Goal: Task Accomplishment & Management: Use online tool/utility

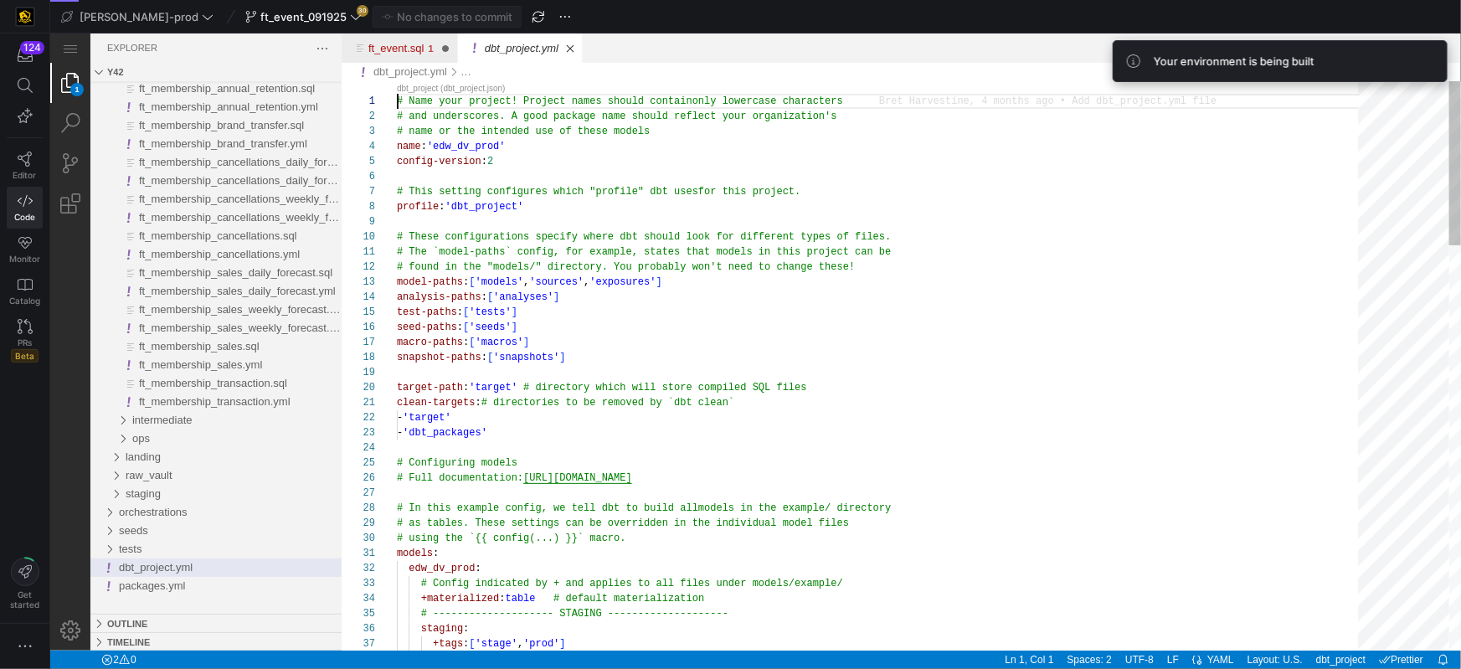
type textarea "# The `model-paths` config, for example, states that models in this project can…"
drag, startPoint x: 49, startPoint y: 33, endPoint x: 1000, endPoint y: 307, distance: 989.8
click at [999, 307] on div "test-paths : [ 'tests' ]" at bounding box center [882, 311] width 973 height 15
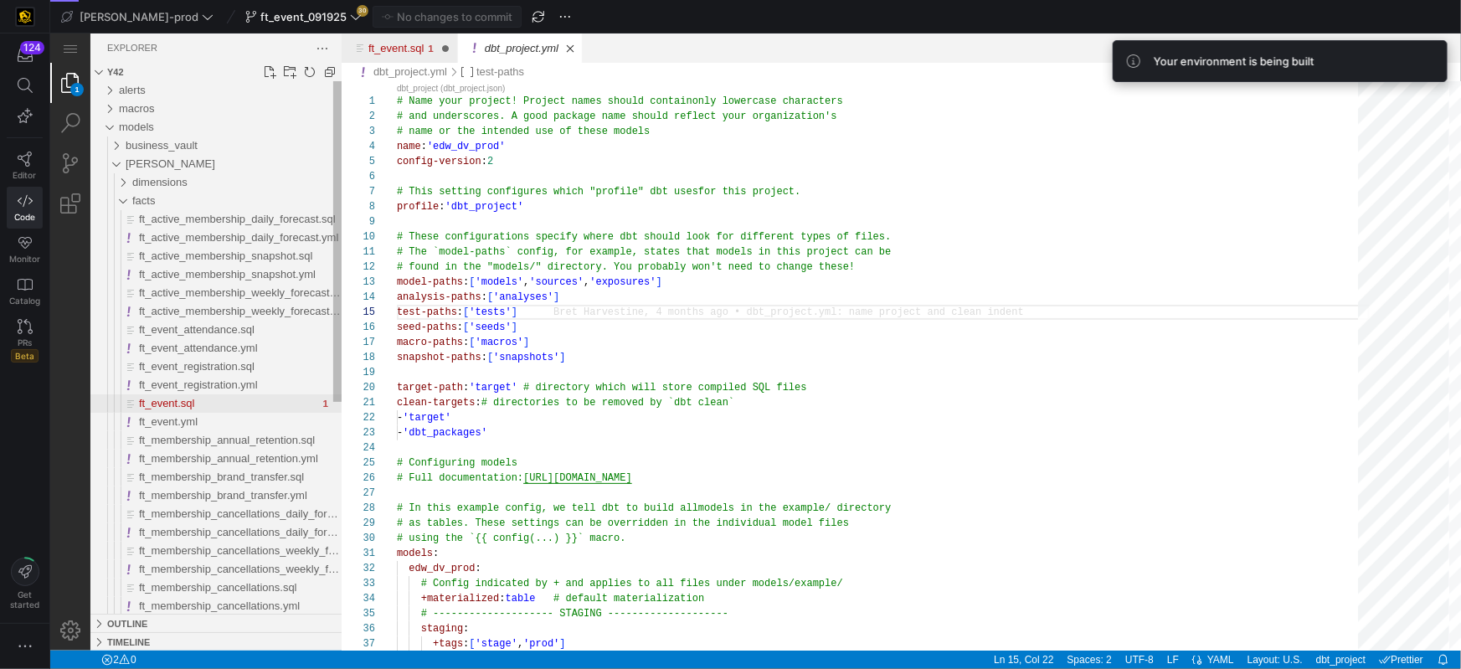
click at [188, 397] on span "ft_event.sql" at bounding box center [166, 402] width 56 height 13
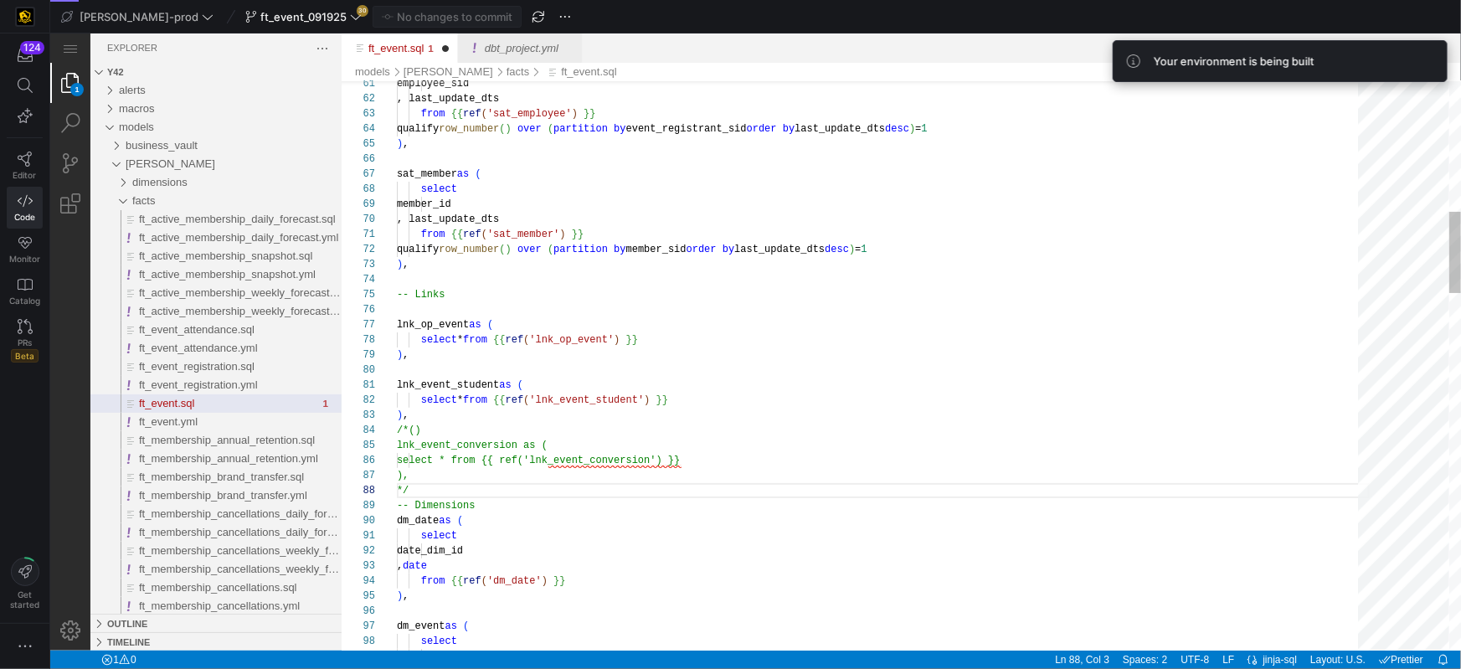
scroll to position [75, 0]
click at [424, 311] on div "ft_event.sql" at bounding box center [882, 308] width 973 height 15
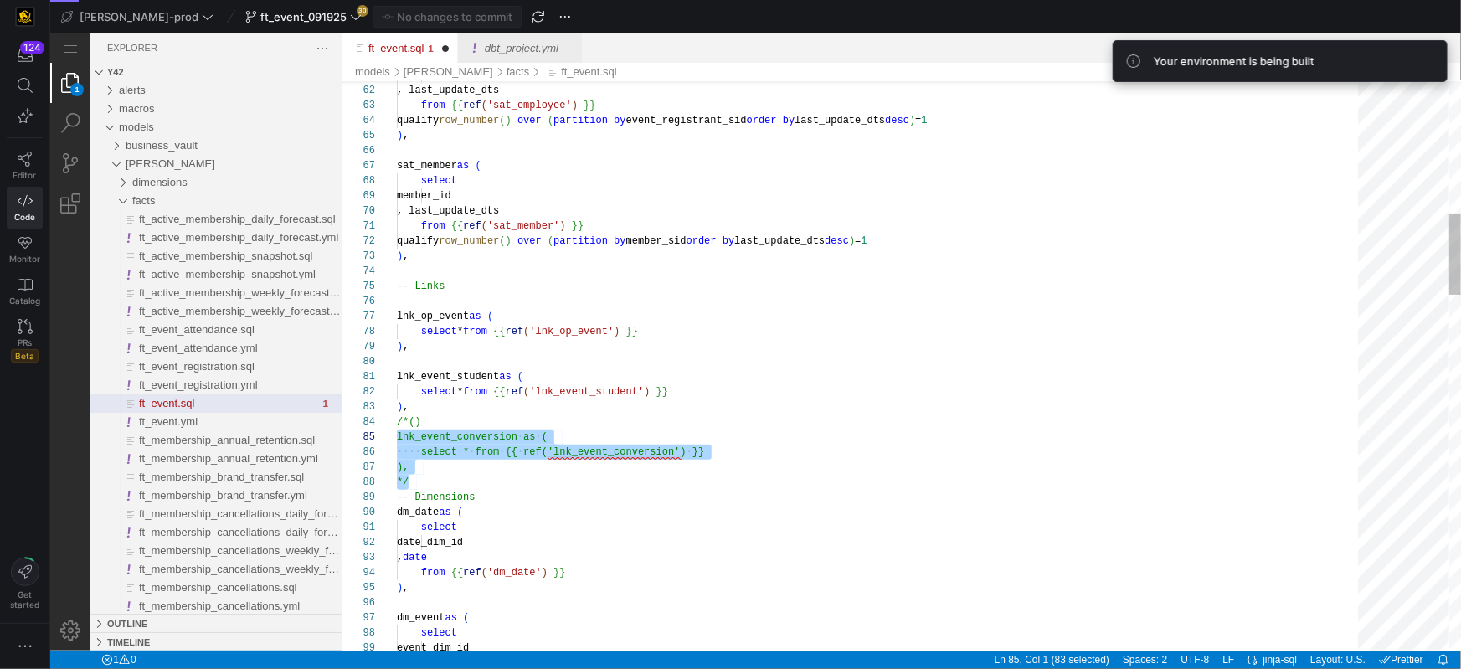
scroll to position [45, 0]
drag, startPoint x: 419, startPoint y: 488, endPoint x: 387, endPoint y: 441, distance: 56.7
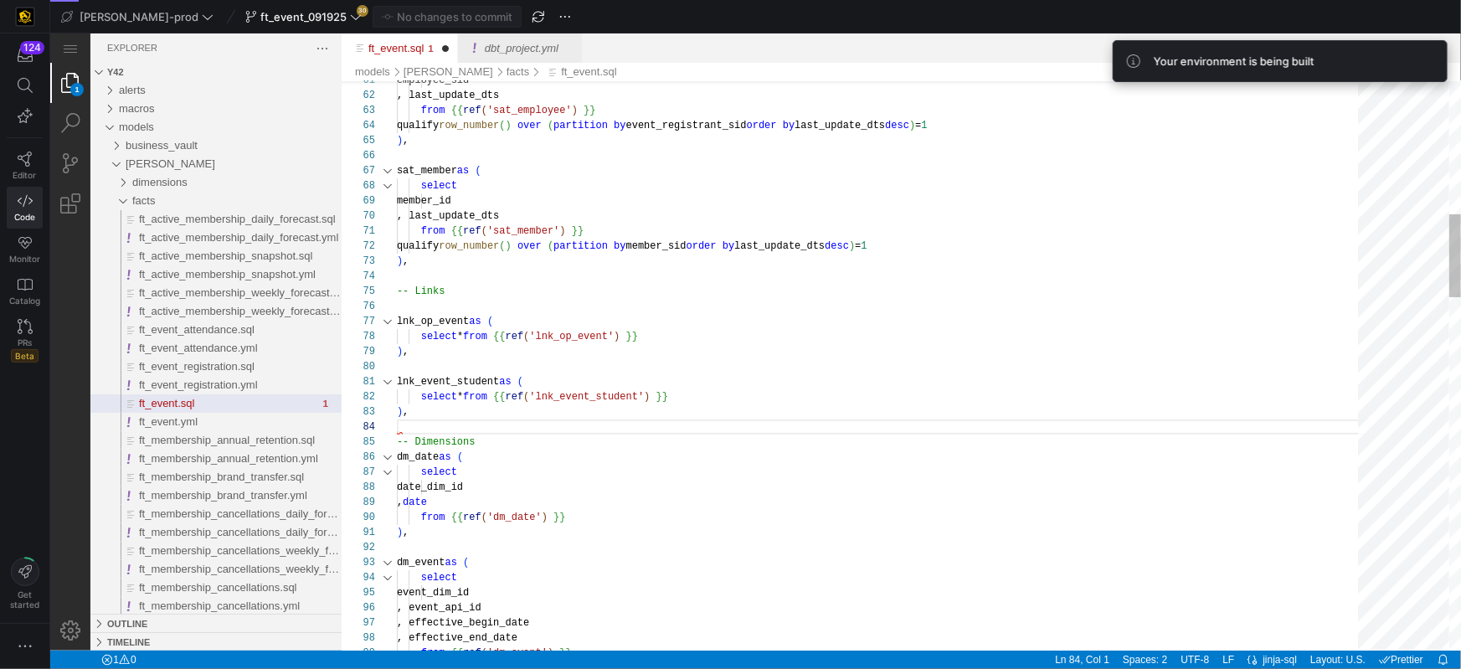
type textarea "lnk_event_student as ( select * from {{ ref('lnk_event_student') }} ), -- Dimen…"
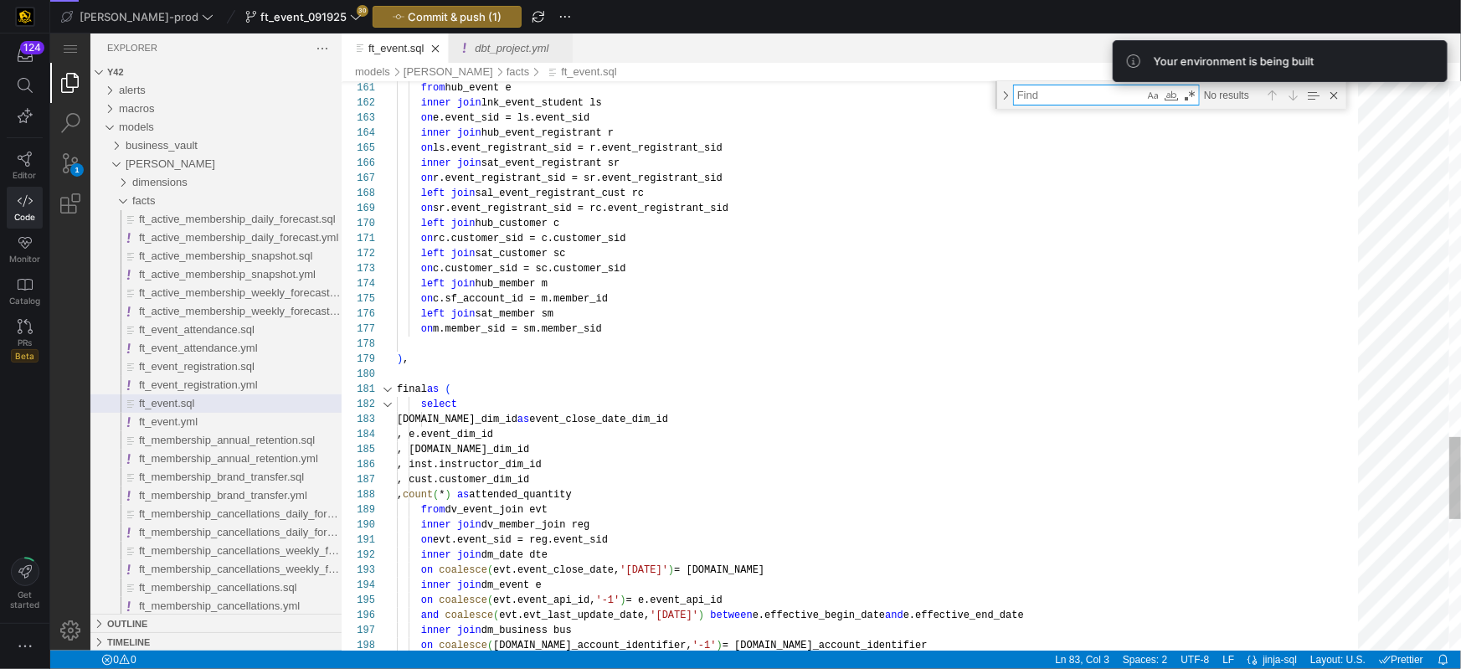
type textarea "c"
type textarea "dm_business as ( select business_dim_id , business_account_identifier , effecti…"
type textarea "co"
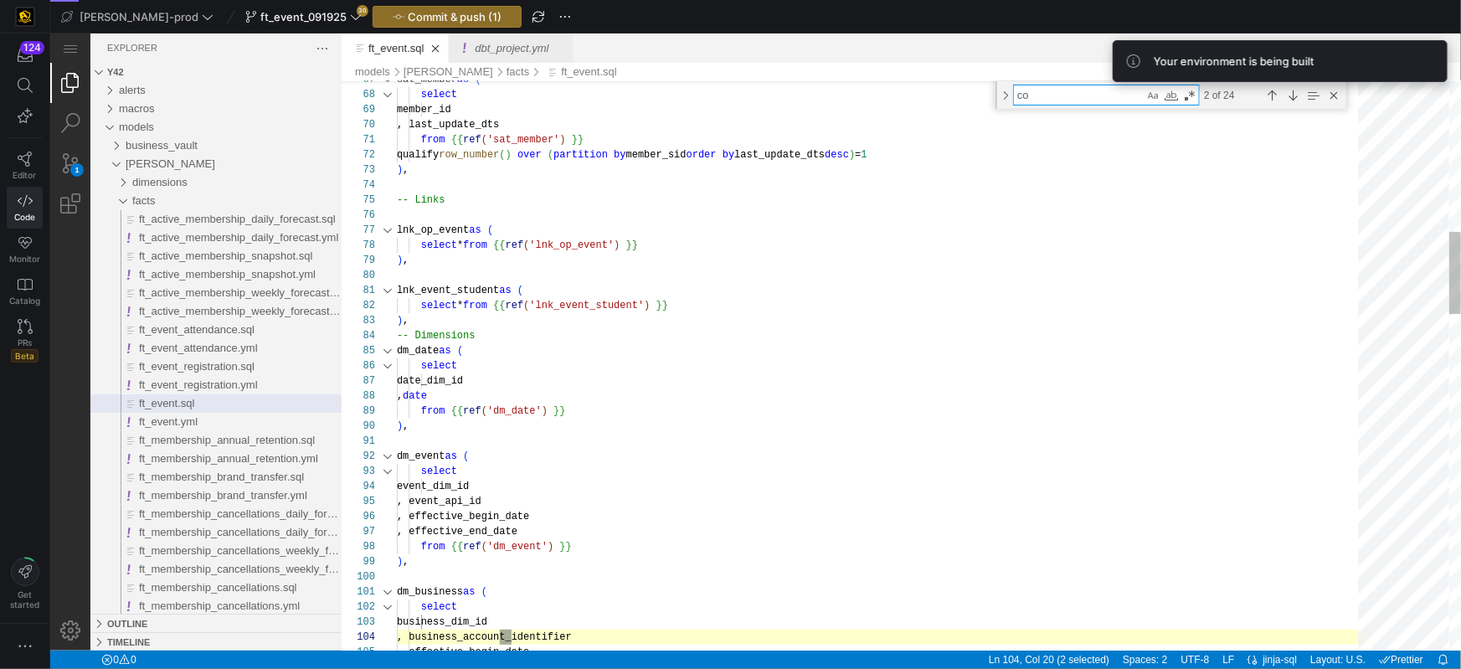
type textarea "{{ config( post_hook = [ "alter table {{ this }} add primary key (event_dim_id,…"
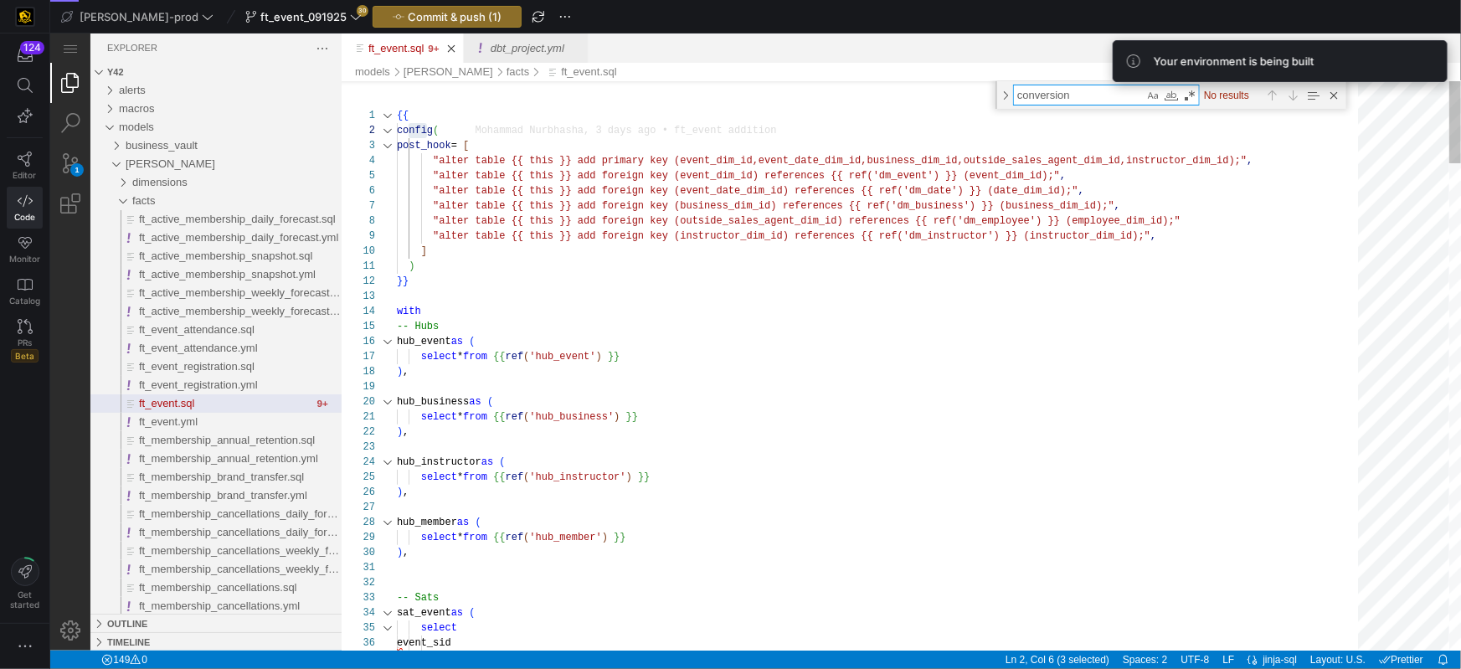
type textarea "conversion"
type textarea ") }} with -- Hubs hub_event as ( select * from {{ ref('hub_event') }} ), hub_bu…"
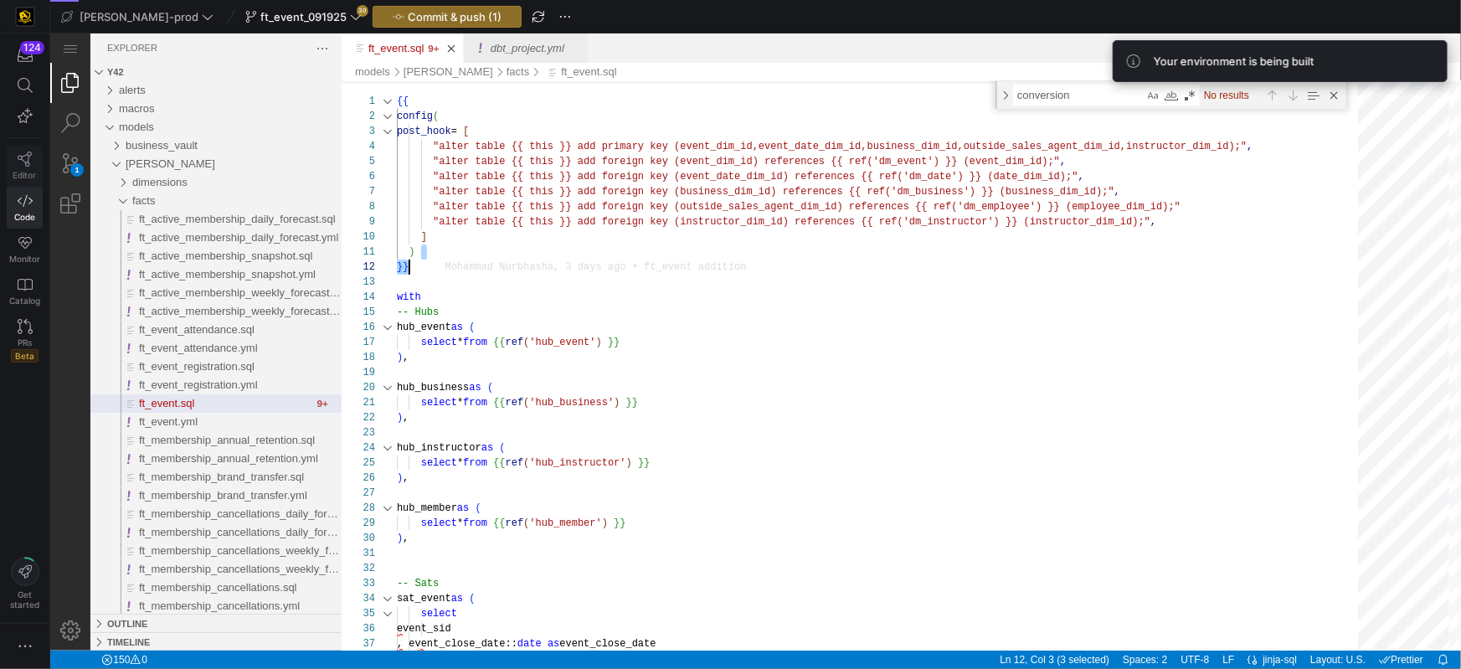
click at [18, 160] on icon at bounding box center [25, 159] width 15 height 15
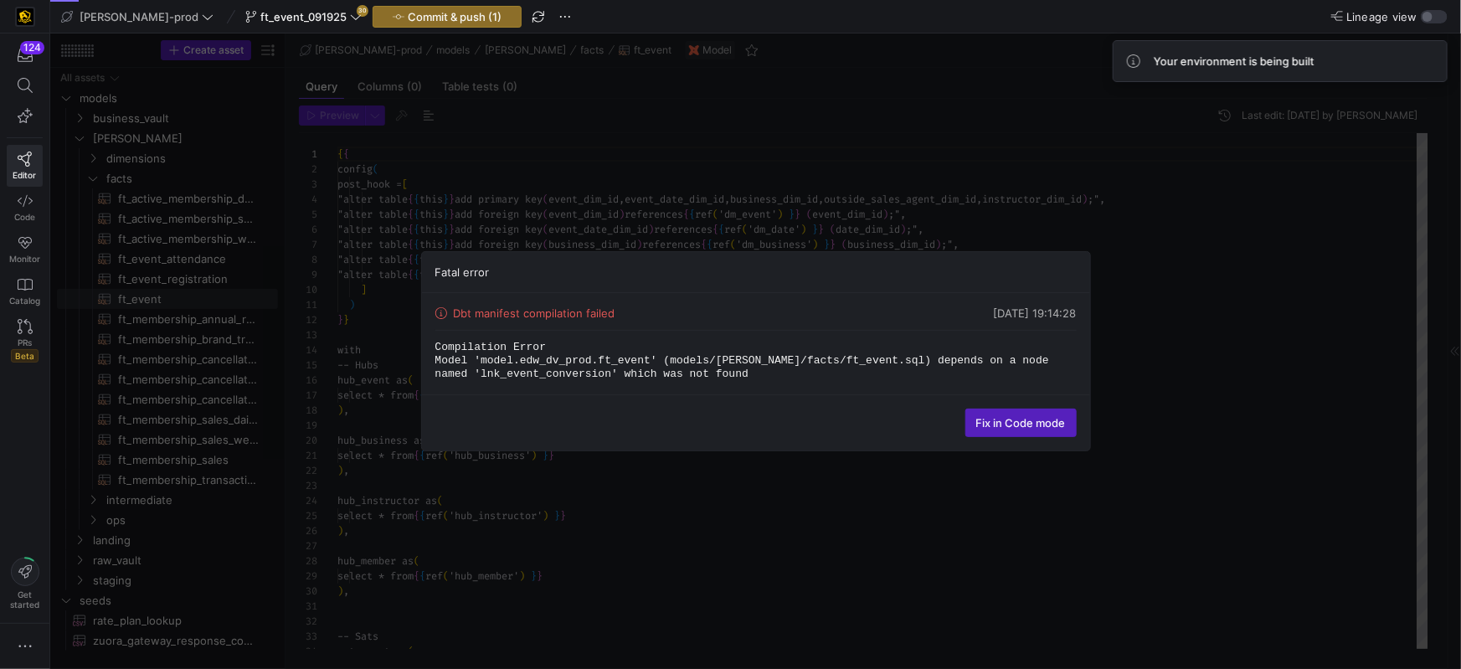
scroll to position [90, 0]
click at [1184, 293] on div "Fatal error Dbt manifest compilation failed [DATE] 19:14:28 Compilation Error M…" at bounding box center [755, 350] width 1411 height 635
drag, startPoint x: 694, startPoint y: 225, endPoint x: 710, endPoint y: 323, distance: 99.2
click at [692, 227] on div "Fatal error Dbt manifest compilation failed [DATE] 19:14:31 Compilation Error M…" at bounding box center [755, 350] width 1411 height 635
click at [1025, 419] on span "Fix in Code mode" at bounding box center [1021, 422] width 90 height 13
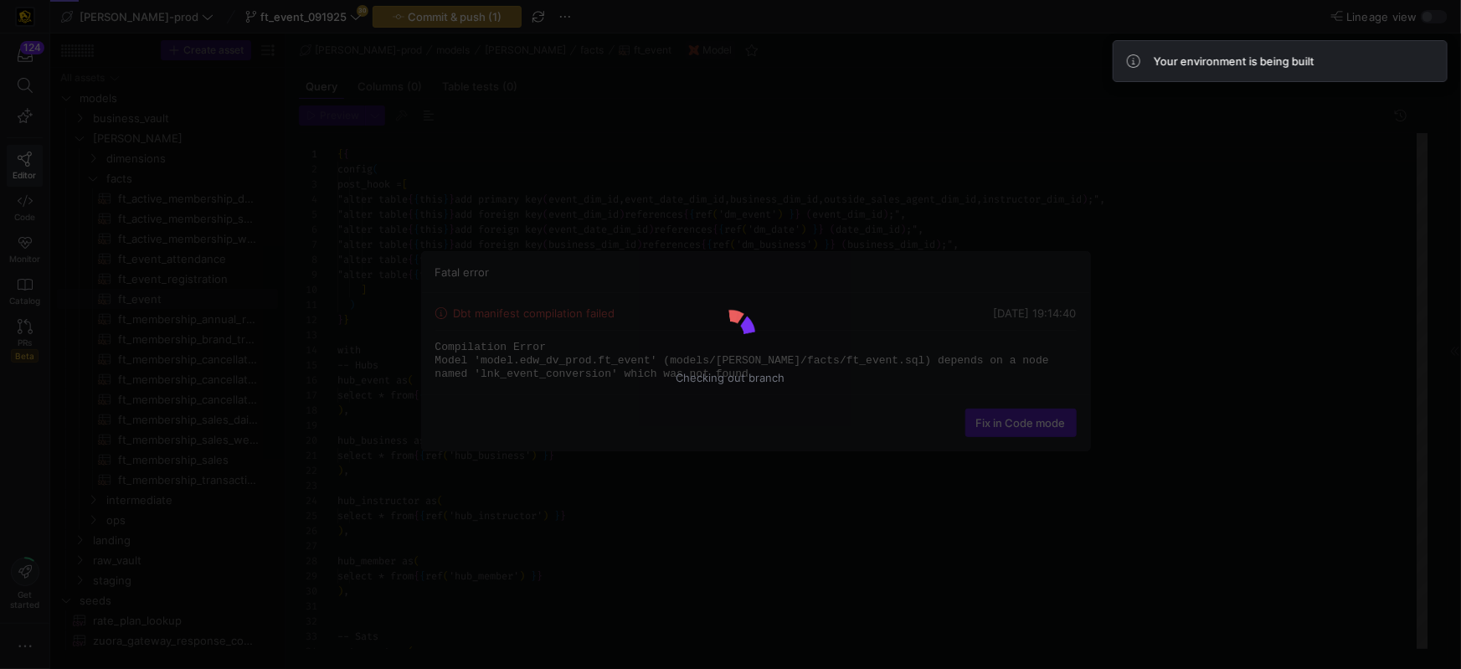
scroll to position [90, 0]
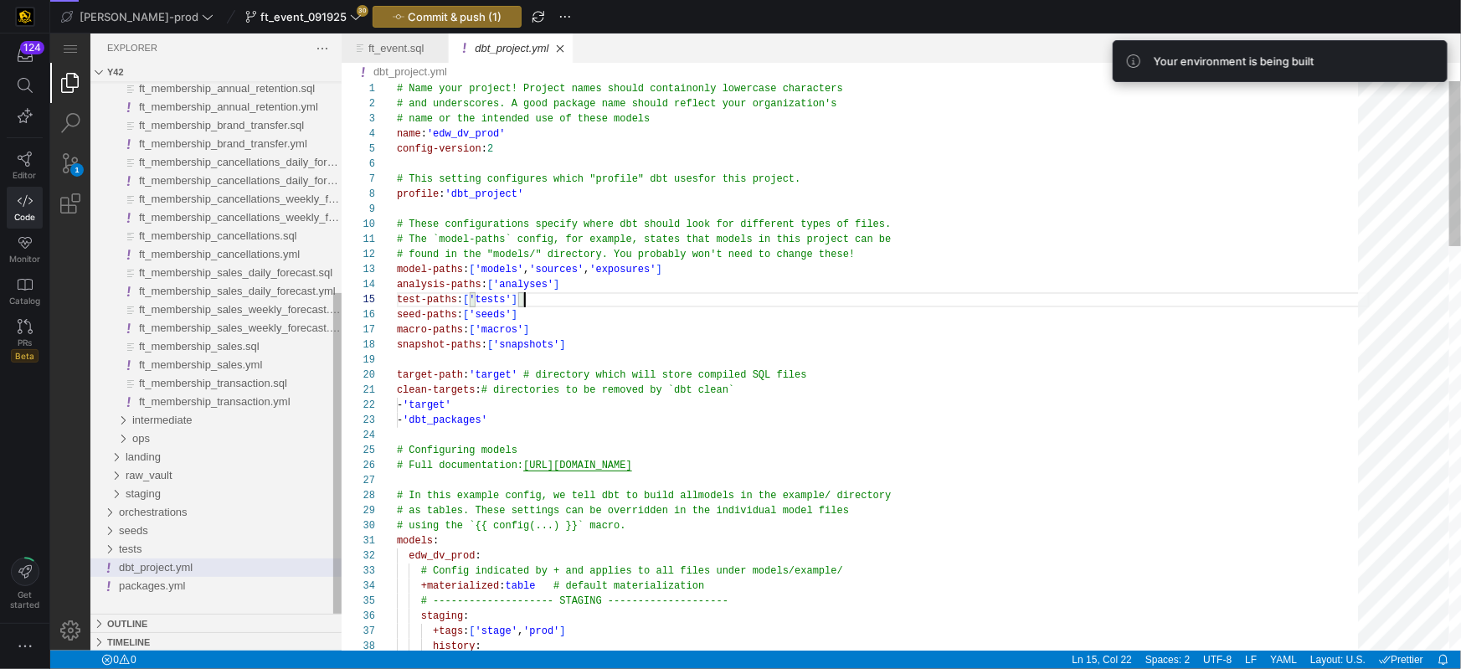
scroll to position [59, 126]
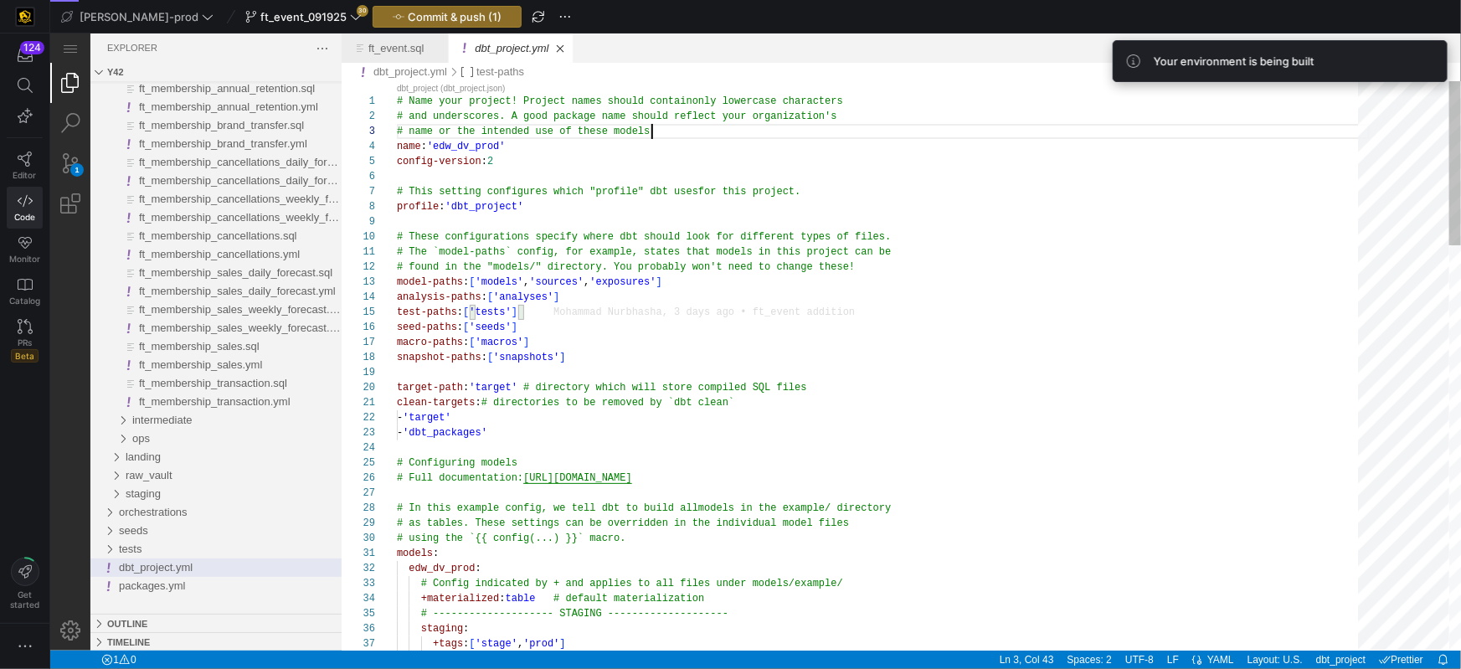
type textarea "# Name your project! Project names should contain only lowercase characters # a…"
click at [1108, 128] on div "# name or the intended use of these models" at bounding box center [882, 130] width 973 height 15
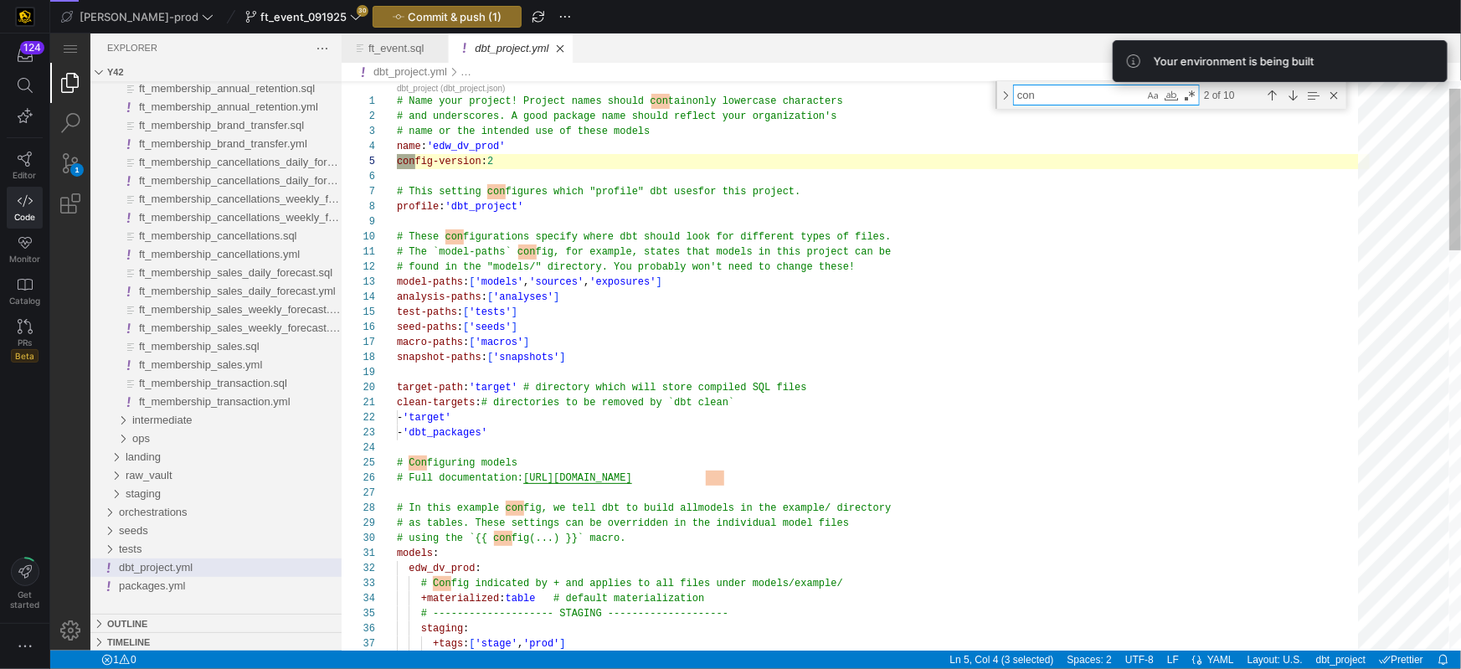
scroll to position [29, 18]
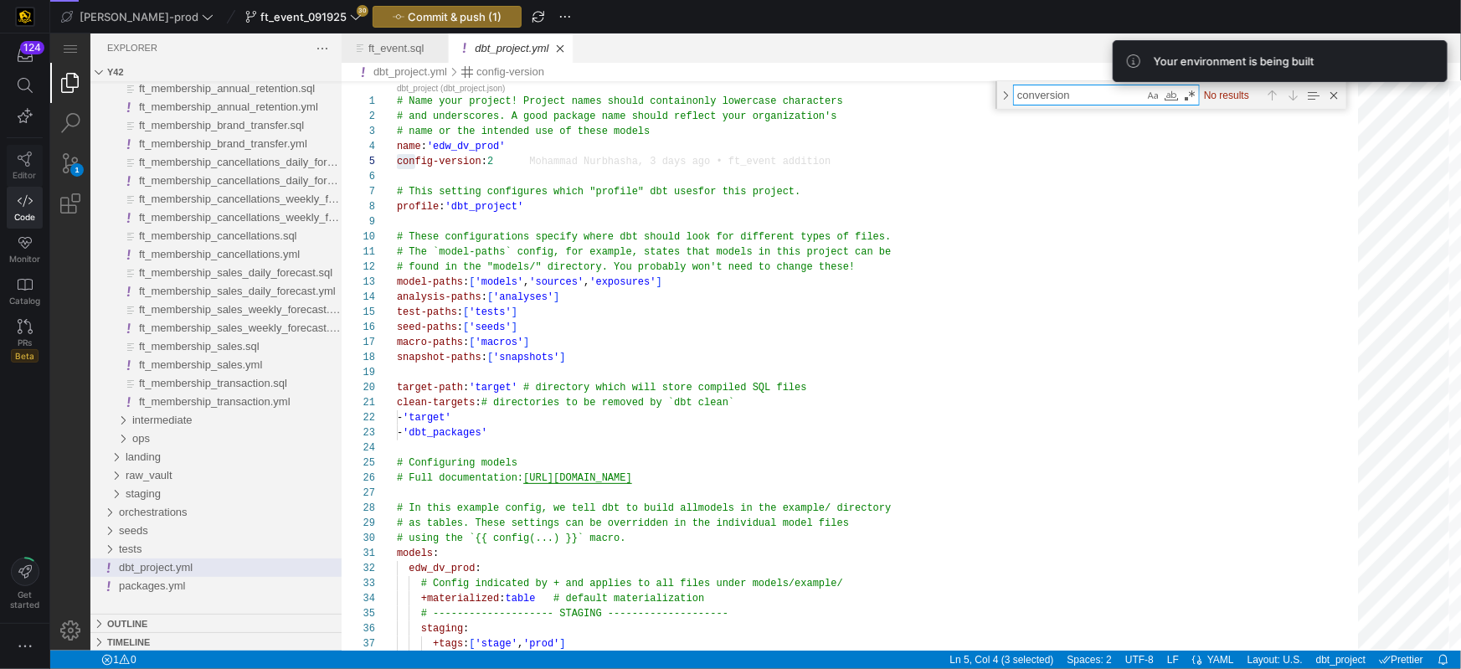
type textarea "conversion"
click at [7, 157] on link "Editor" at bounding box center [25, 166] width 36 height 42
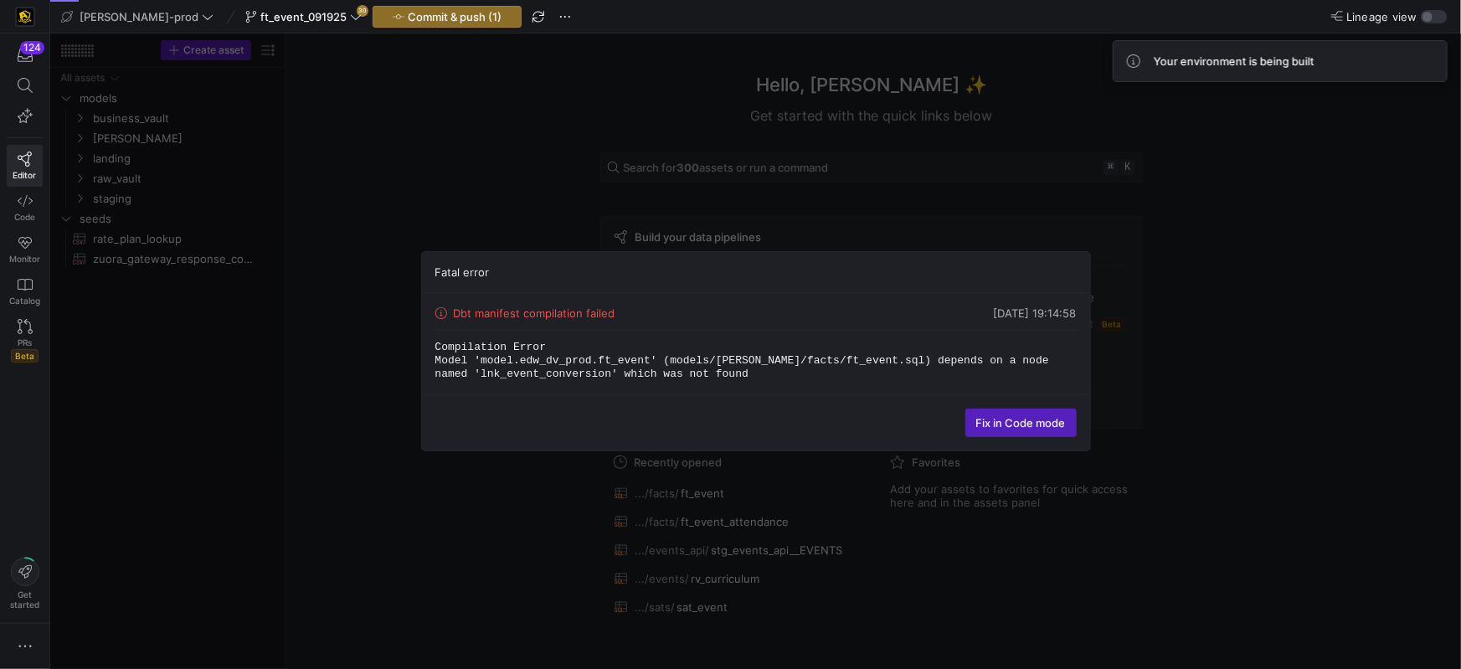
click at [1220, 291] on div "Fatal error Dbt manifest compilation failed [DATE] 19:14:58 Compilation Error M…" at bounding box center [755, 350] width 1411 height 635
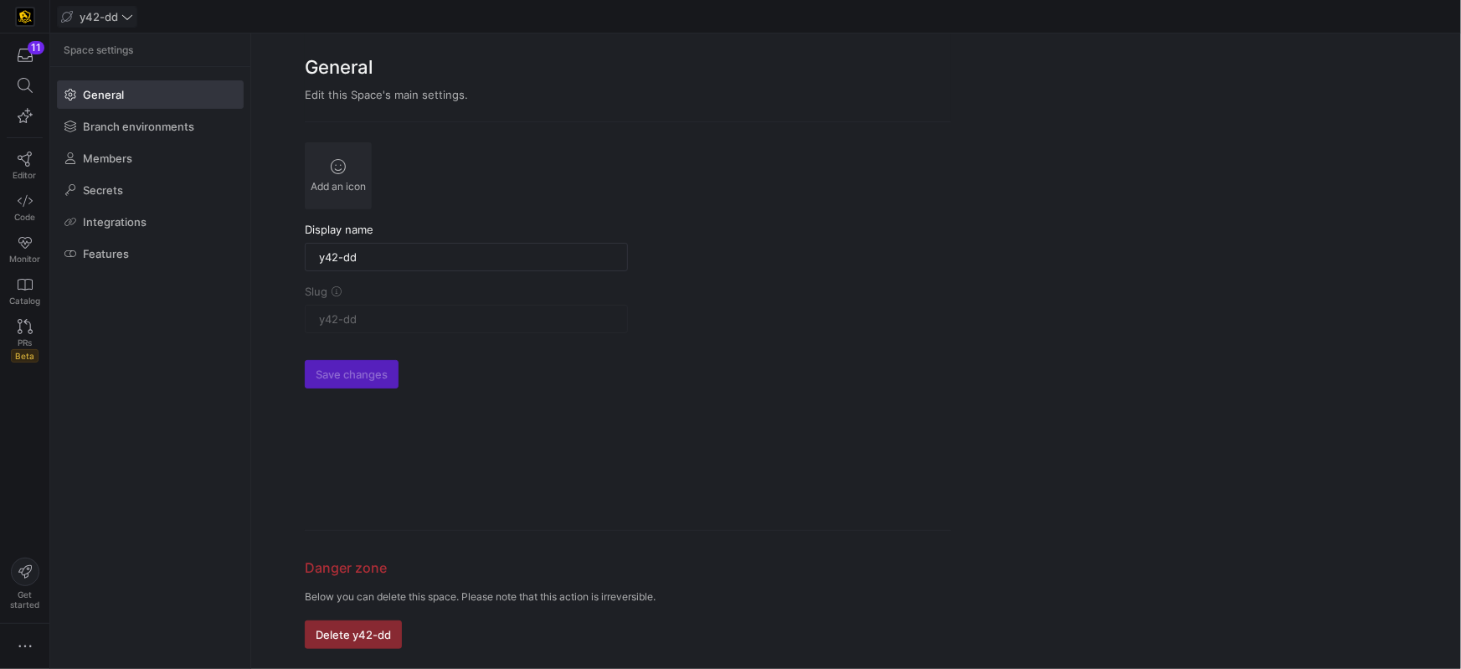
click at [115, 23] on span at bounding box center [97, 17] width 79 height 20
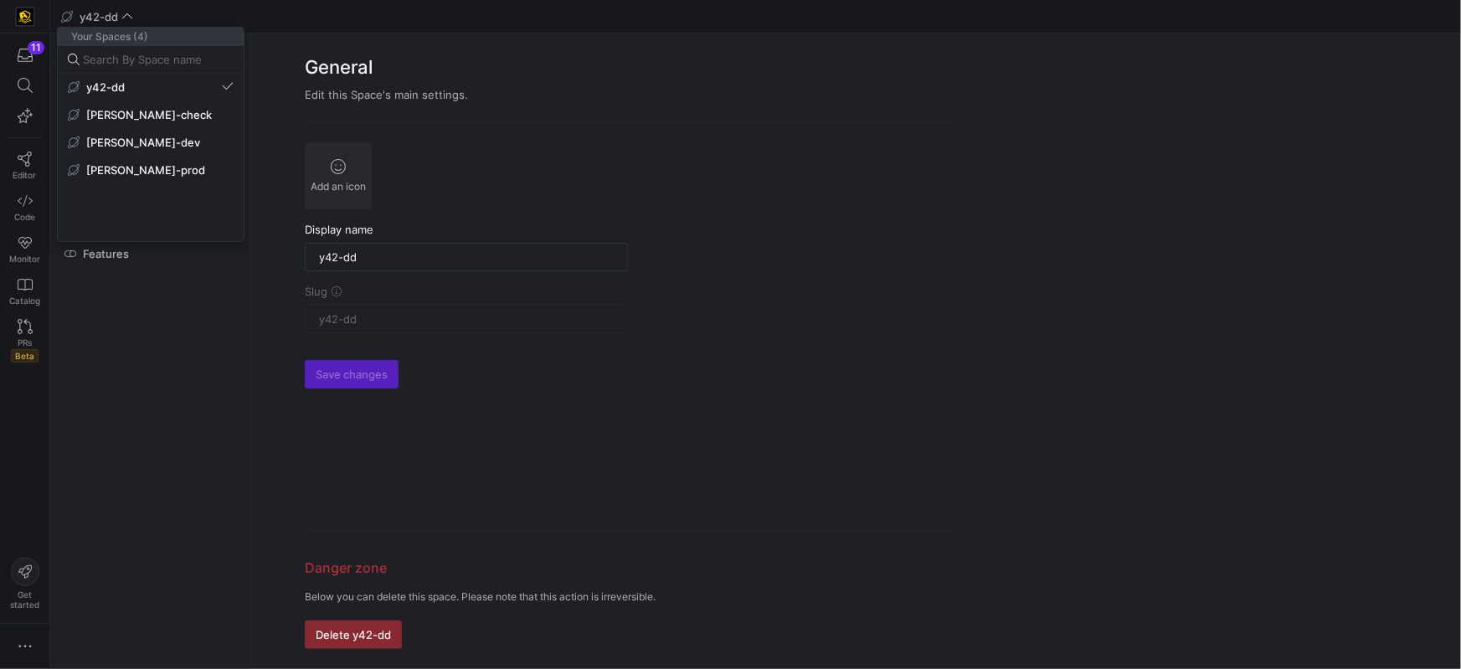
click at [105, 172] on span "[PERSON_NAME]-prod" at bounding box center [145, 169] width 119 height 13
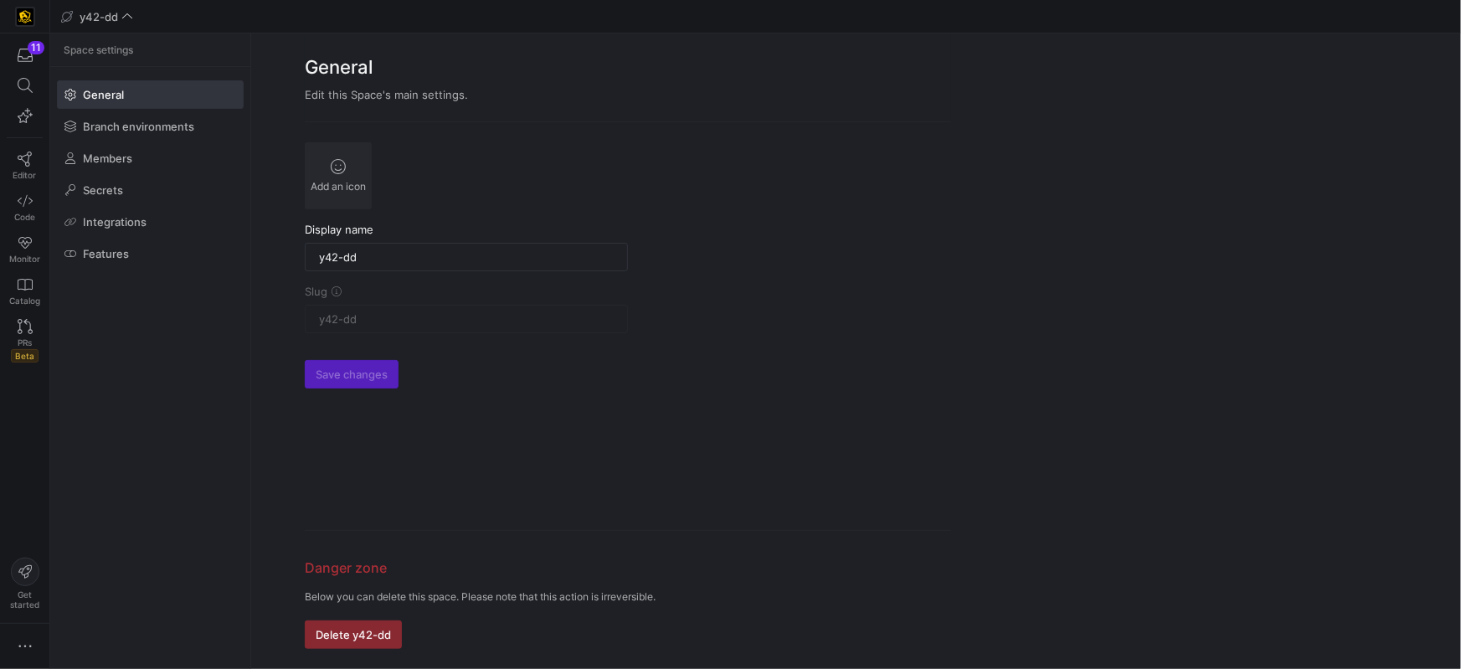
type input "[PERSON_NAME]-prod"
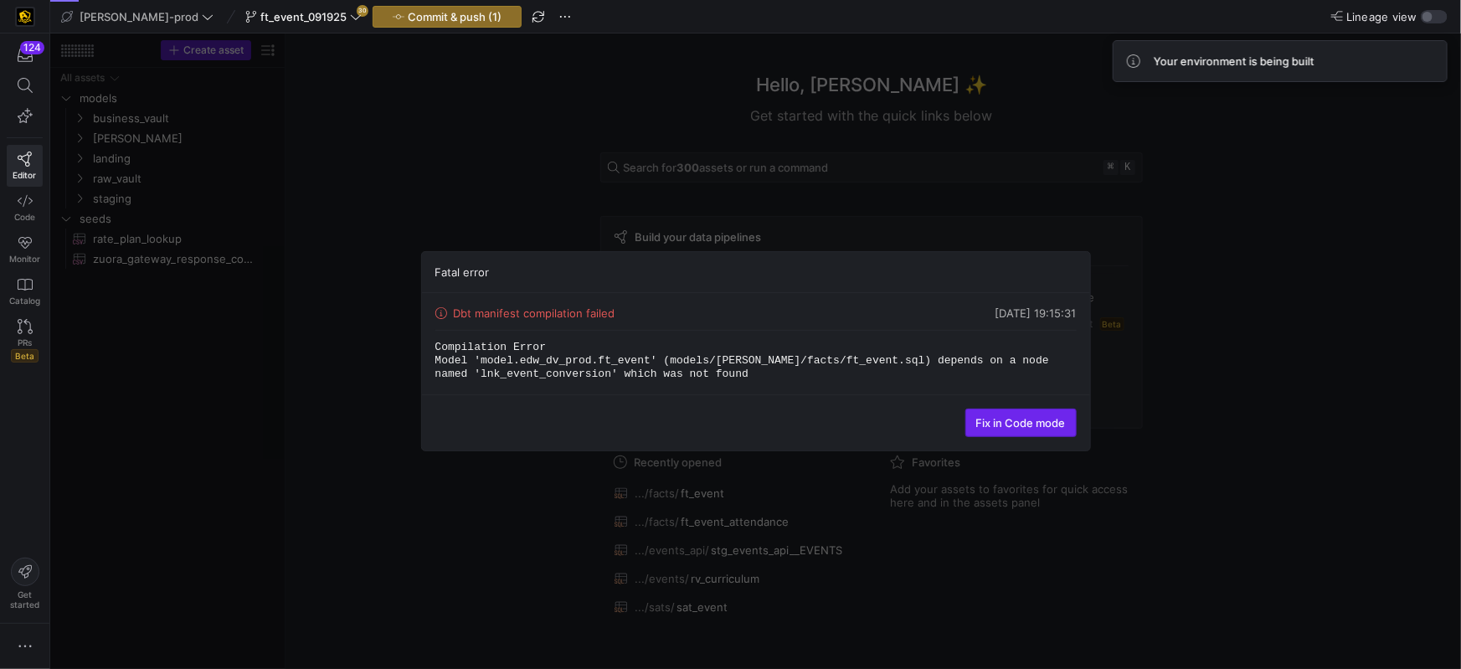
click at [1046, 431] on span at bounding box center [1021, 422] width 110 height 27
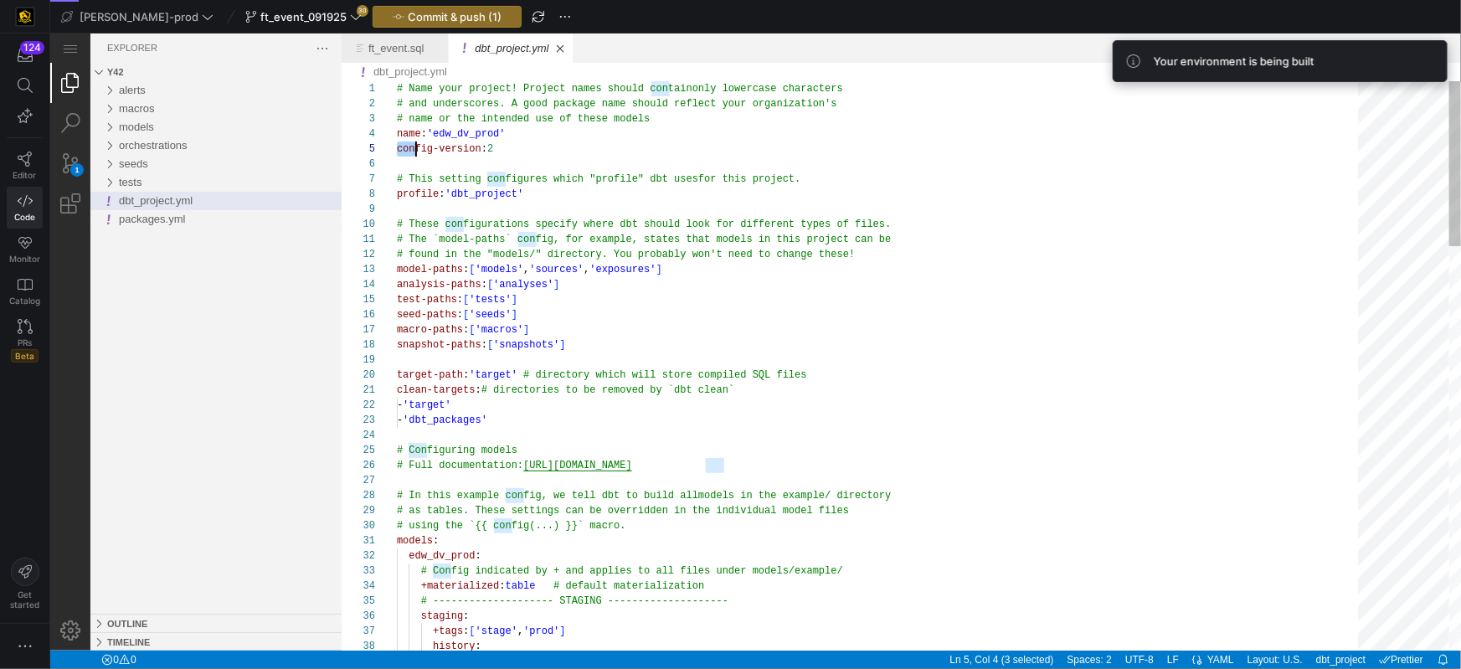
scroll to position [59, 18]
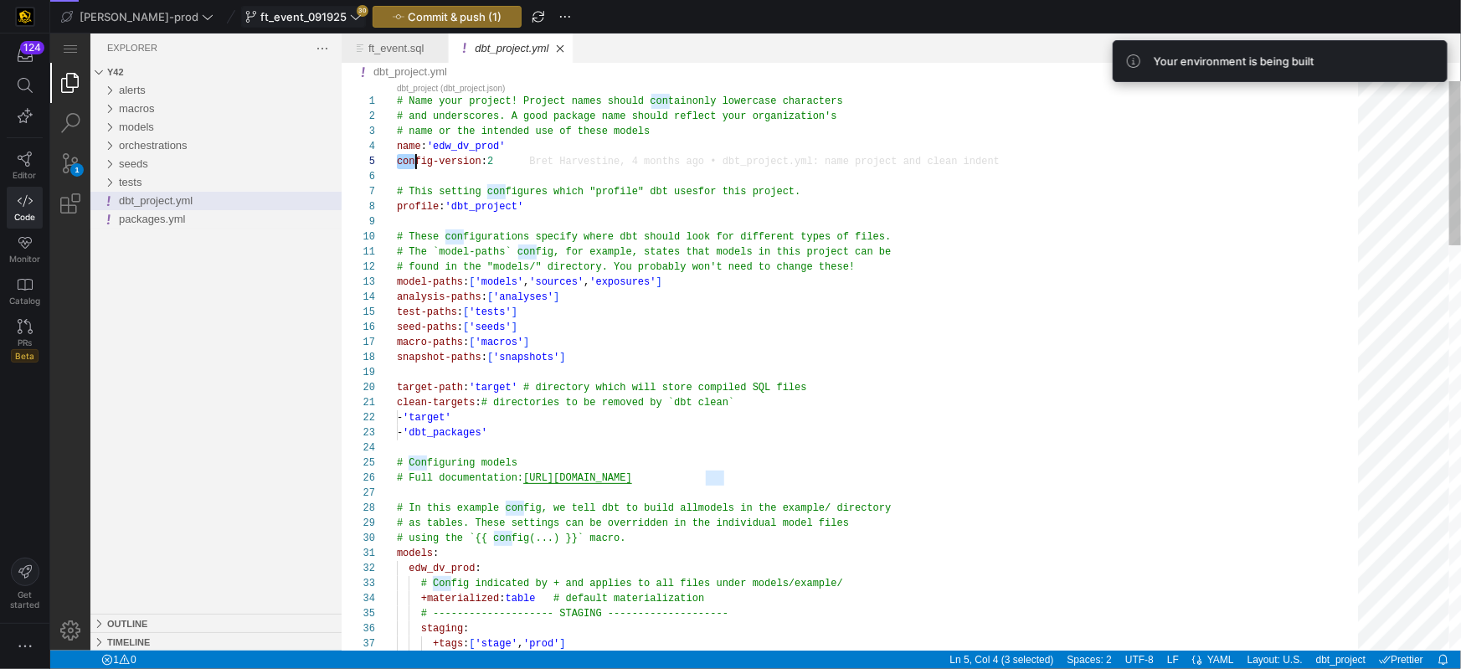
click at [350, 19] on icon at bounding box center [356, 17] width 12 height 12
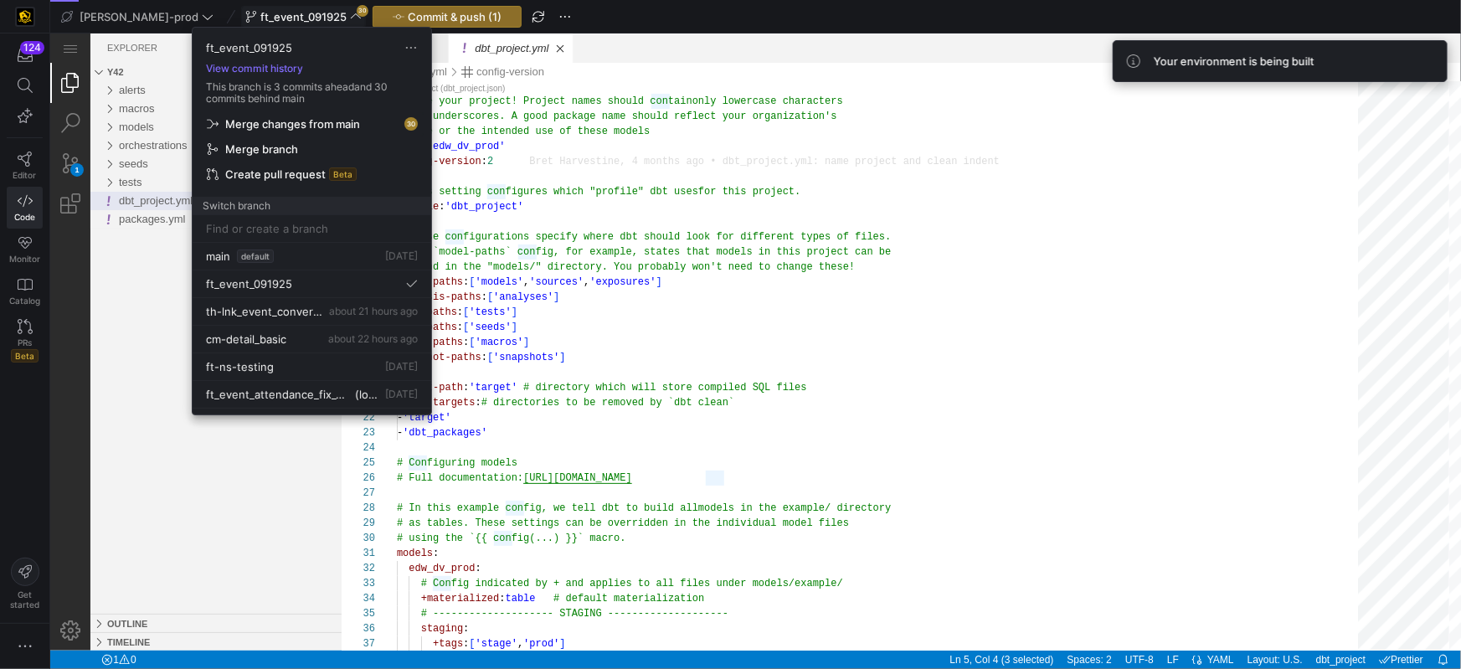
click at [325, 120] on span "Merge changes from main" at bounding box center [292, 123] width 135 height 13
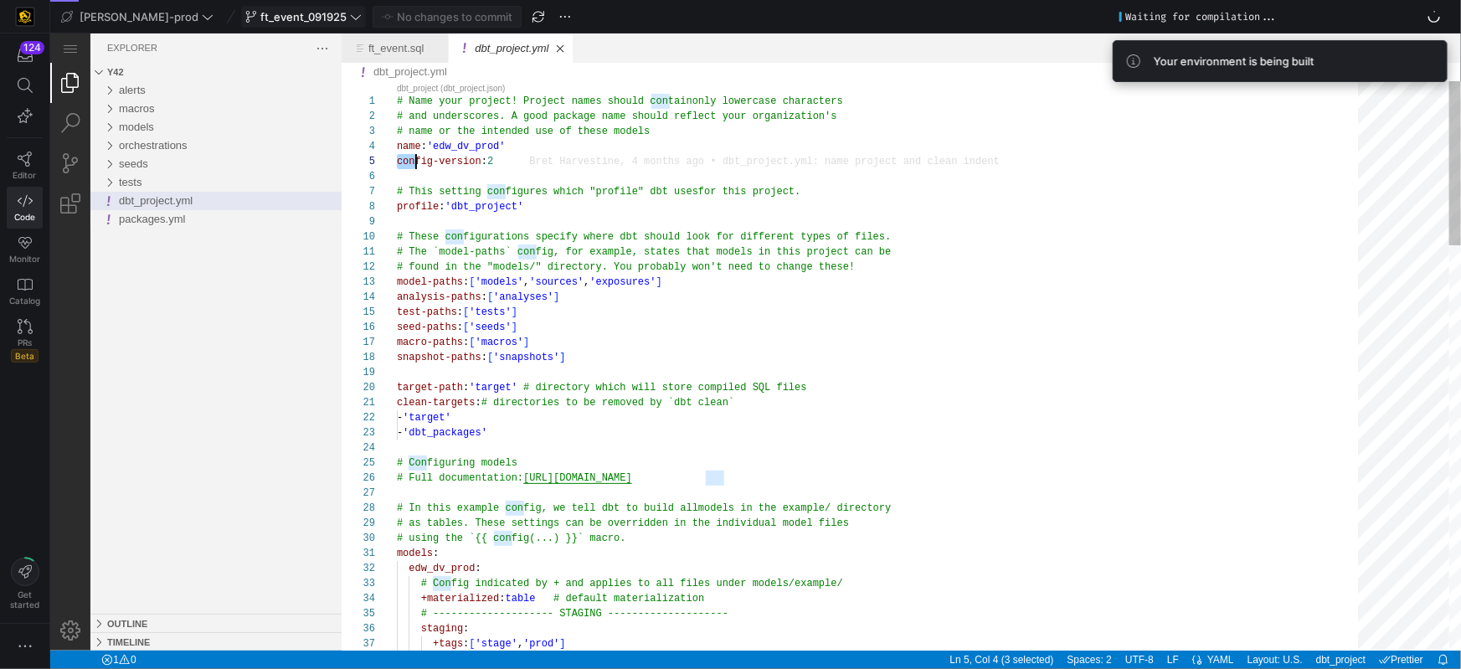
scroll to position [59, 103]
click at [11, 142] on div "124 Editor Code Monitor Catalog PRs Beta" at bounding box center [24, 204] width 49 height 342
click at [18, 164] on icon at bounding box center [25, 159] width 15 height 15
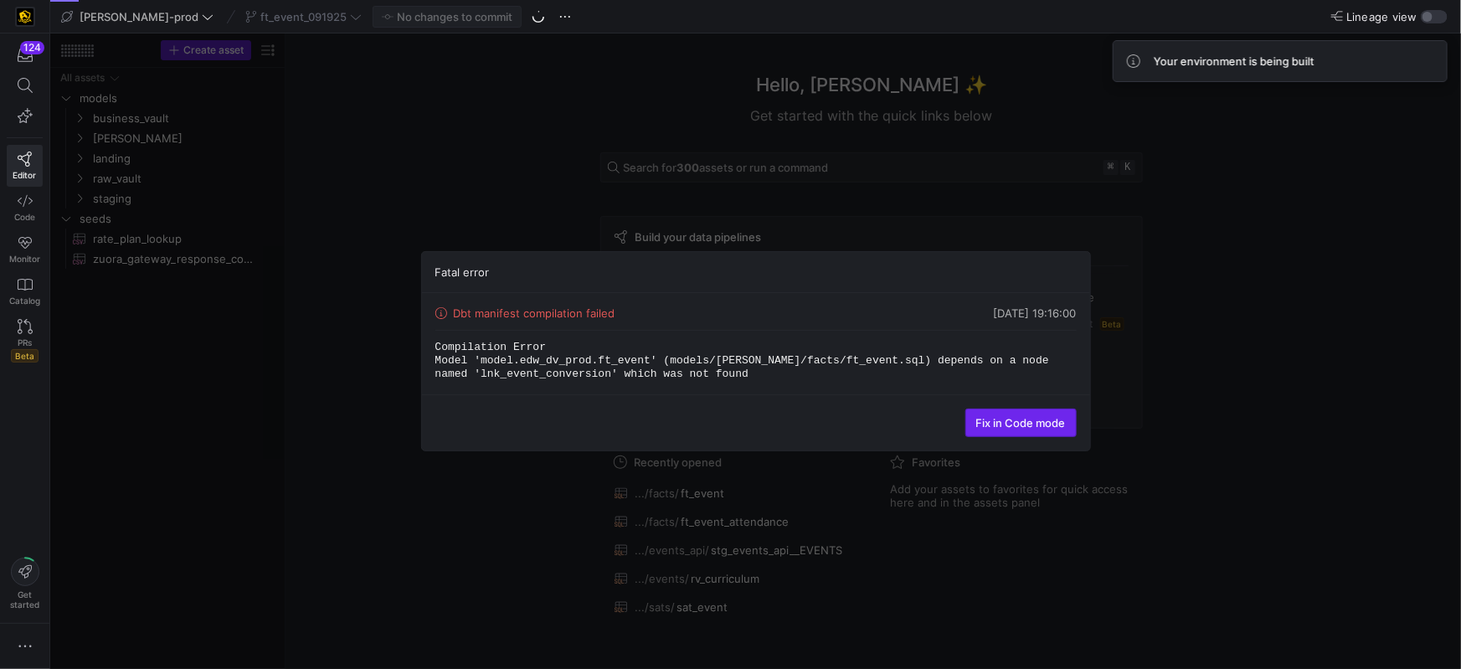
click at [1017, 429] on span "Fix in Code mode" at bounding box center [1021, 422] width 90 height 13
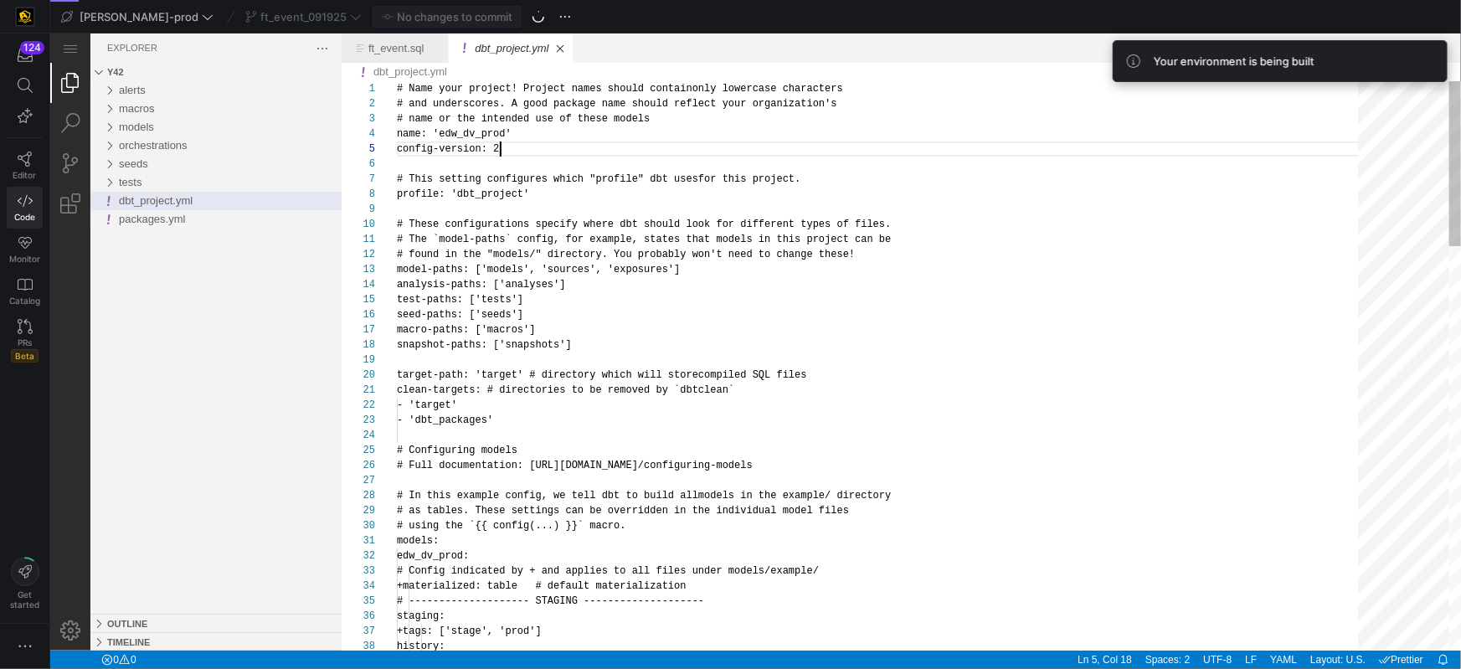
scroll to position [59, 103]
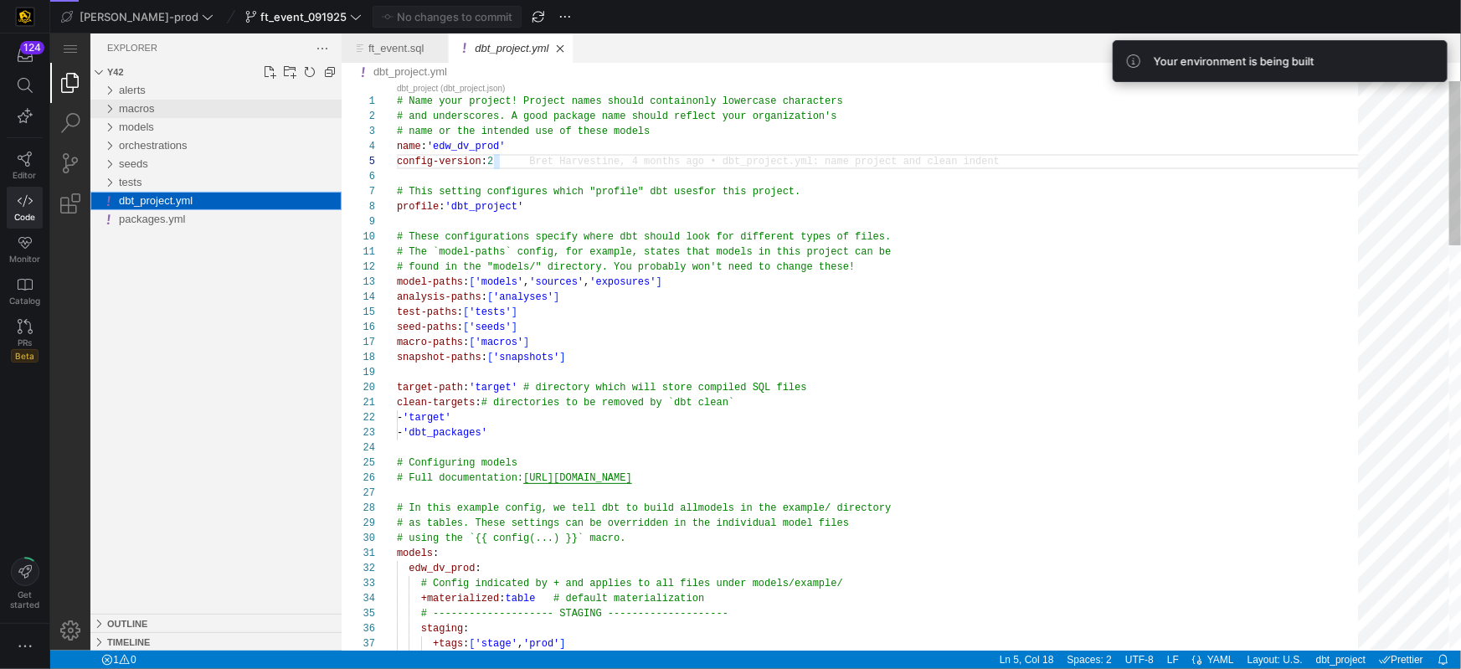
click at [111, 109] on div "macros" at bounding box center [107, 108] width 25 height 18
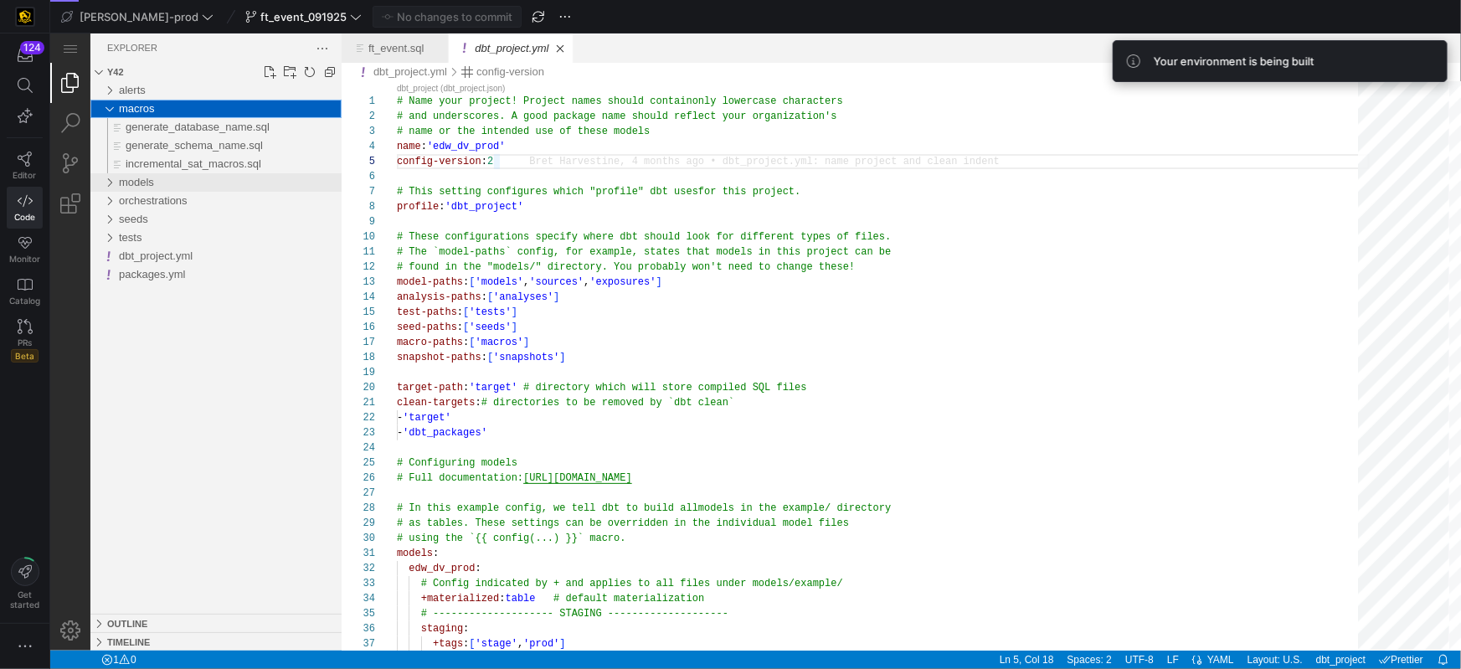
click at [108, 177] on div "models" at bounding box center [107, 181] width 25 height 18
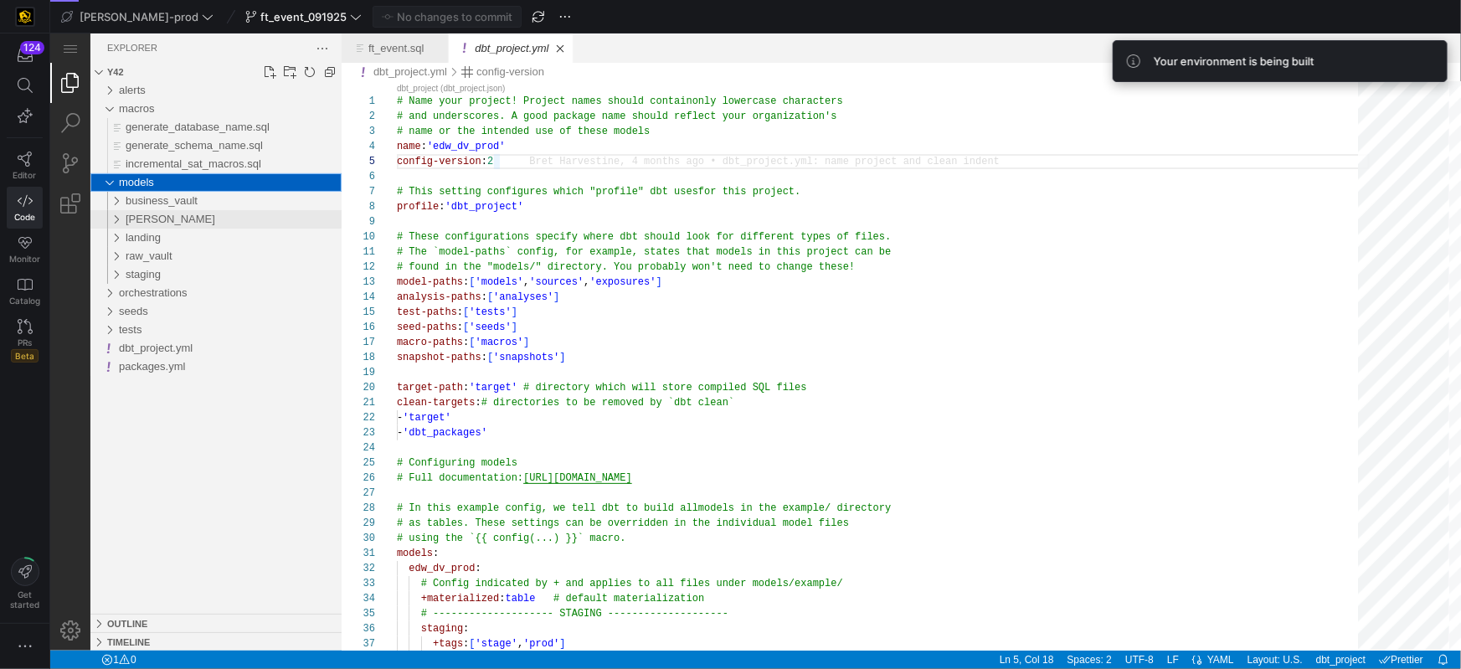
click at [119, 216] on div "edw" at bounding box center [111, 218] width 32 height 18
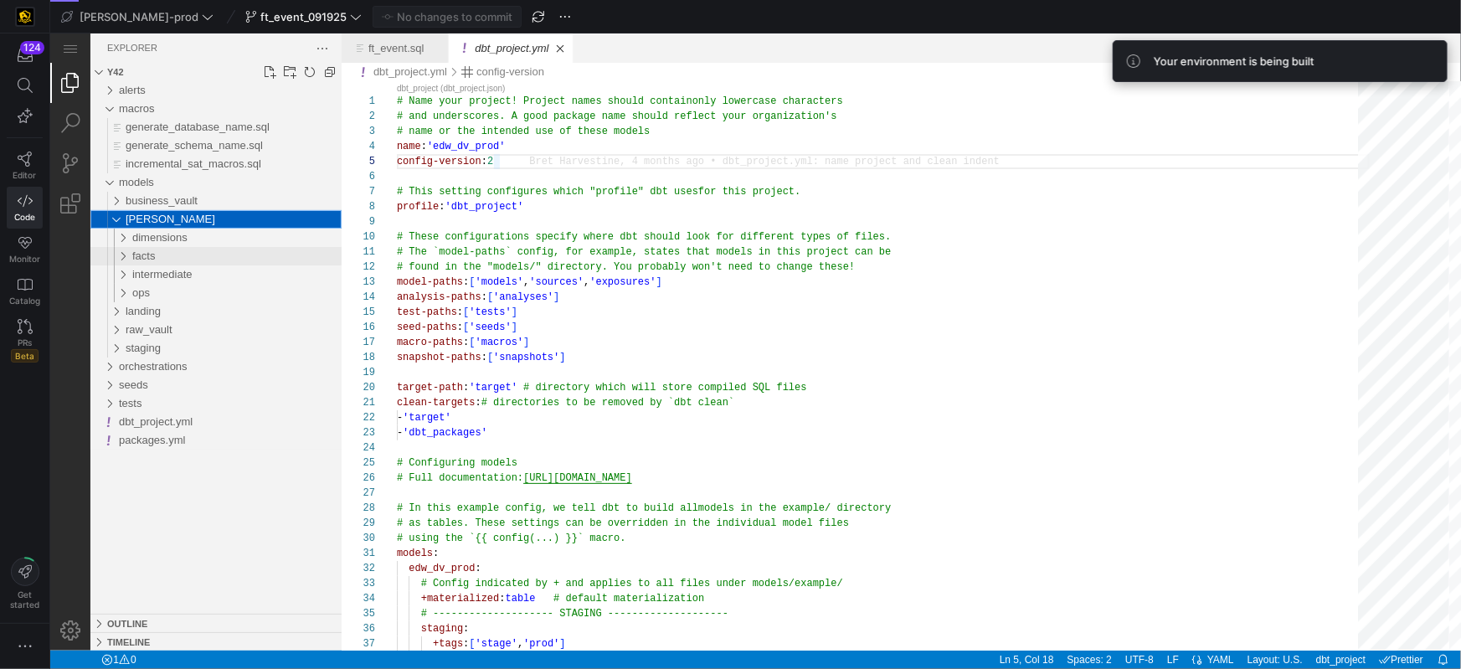
click at [125, 256] on div "facts" at bounding box center [114, 255] width 39 height 18
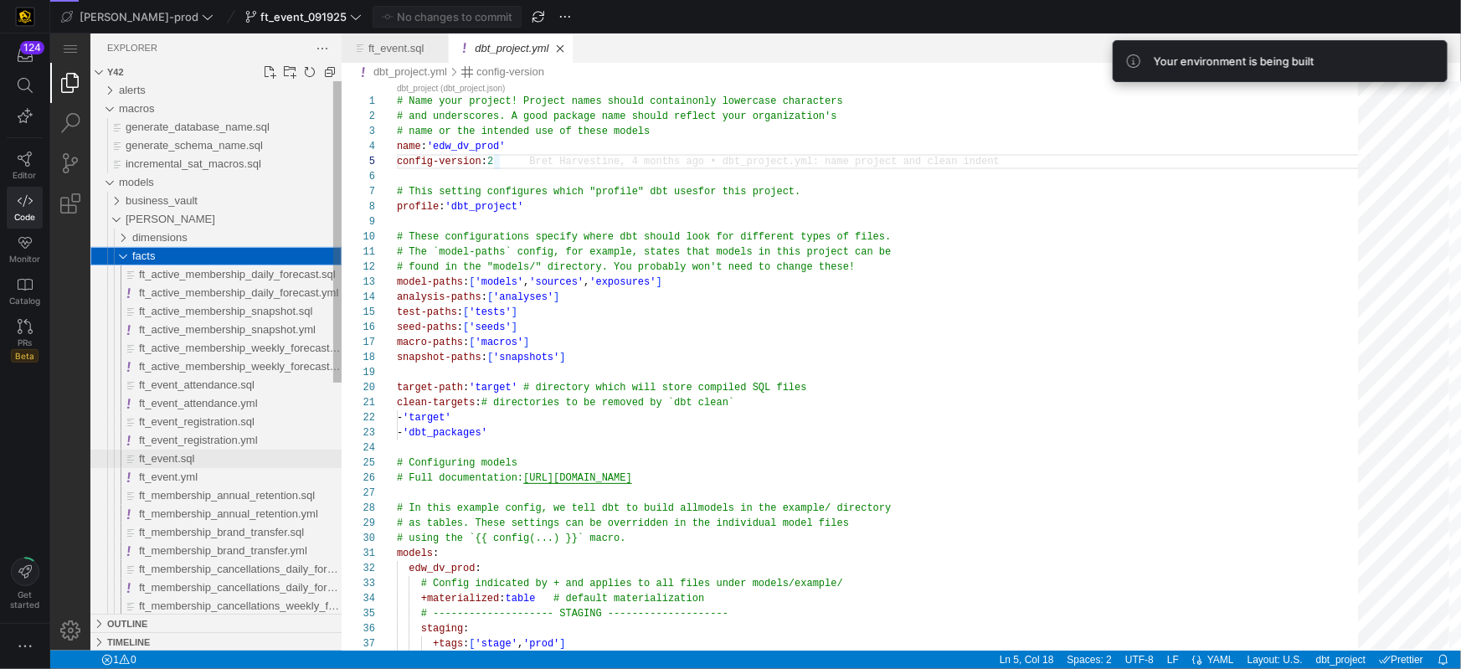
click at [199, 455] on div "ft_event.sql" at bounding box center [239, 458] width 203 height 18
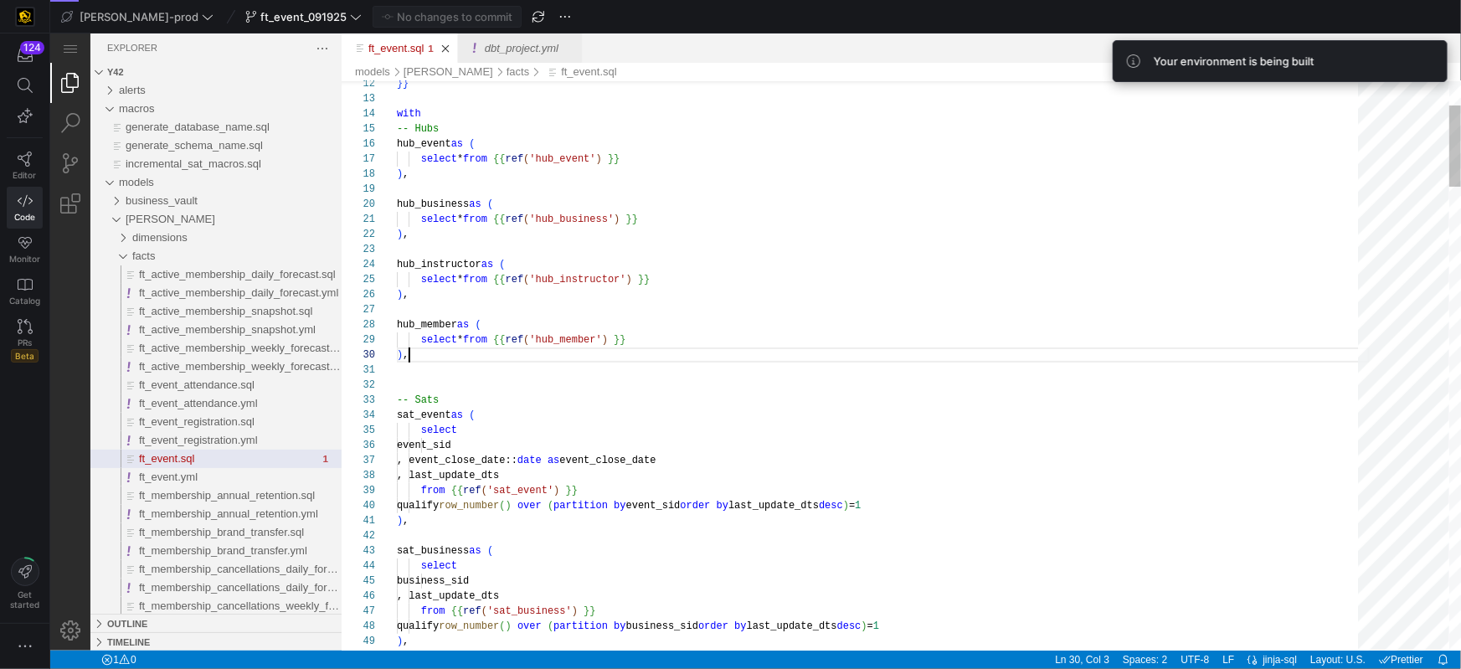
scroll to position [135, 12]
type textarea "-- Sats sat_event as ( select event_sid , event_close_date::date as event_close…"
type textarea "c"
type textarea "lnk_event_student as ( select * from {{ ref('lnk_event_student') }} ), lnk_even…"
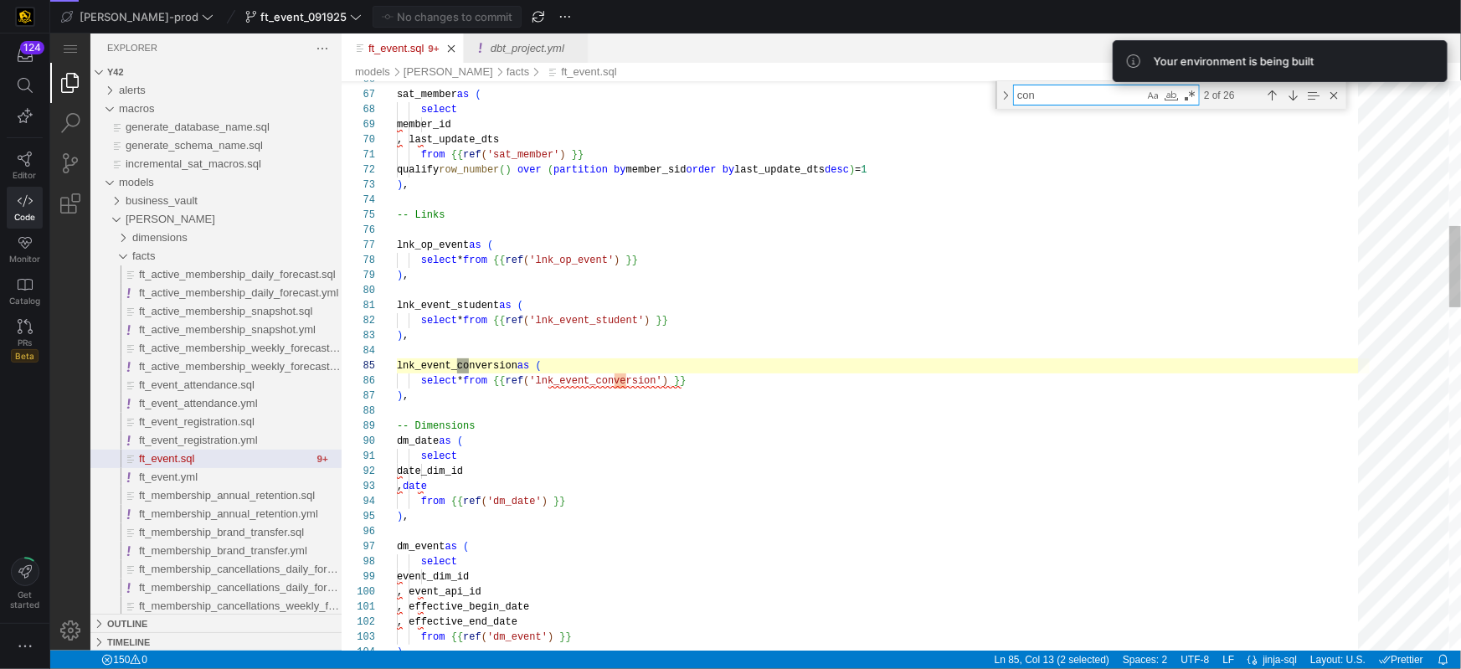
scroll to position [151, 79]
type textarea "con"
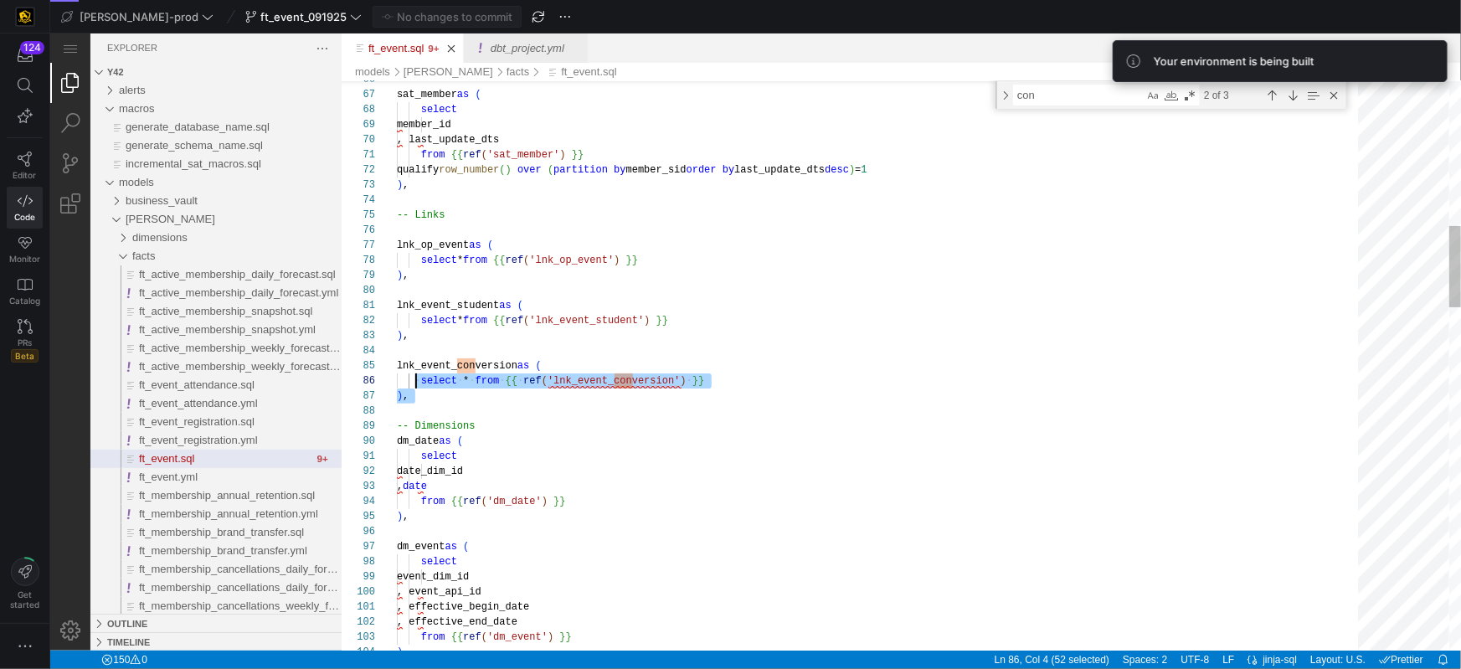
scroll to position [45, 0]
drag, startPoint x: 468, startPoint y: 405, endPoint x: 403, endPoint y: 419, distance: 65.8
click at [347, 346] on div "66 67 68 69 70 71 72 73 74 75 76 77 78 79 80 81 82 83 84 85 86 87 88 89 90 91 9…" at bounding box center [900, 364] width 1119 height 569
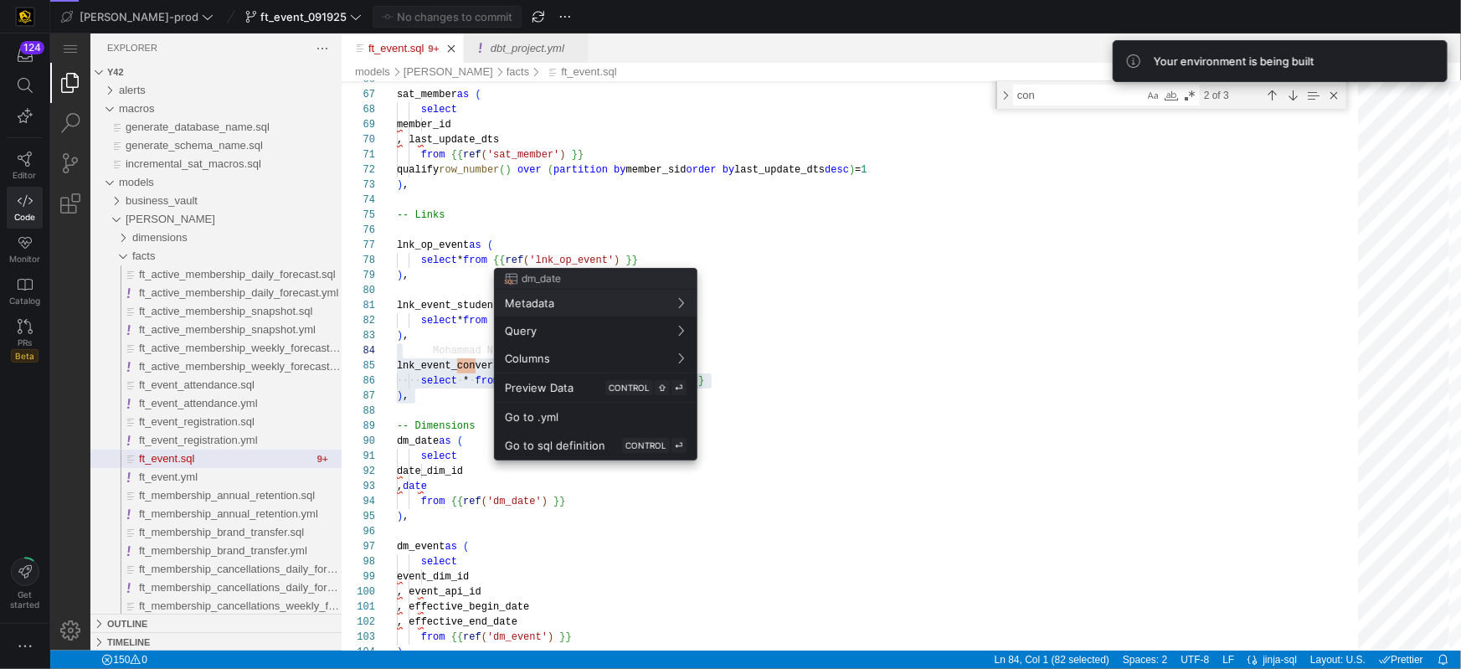
click at [885, 508] on div at bounding box center [730, 334] width 1461 height 669
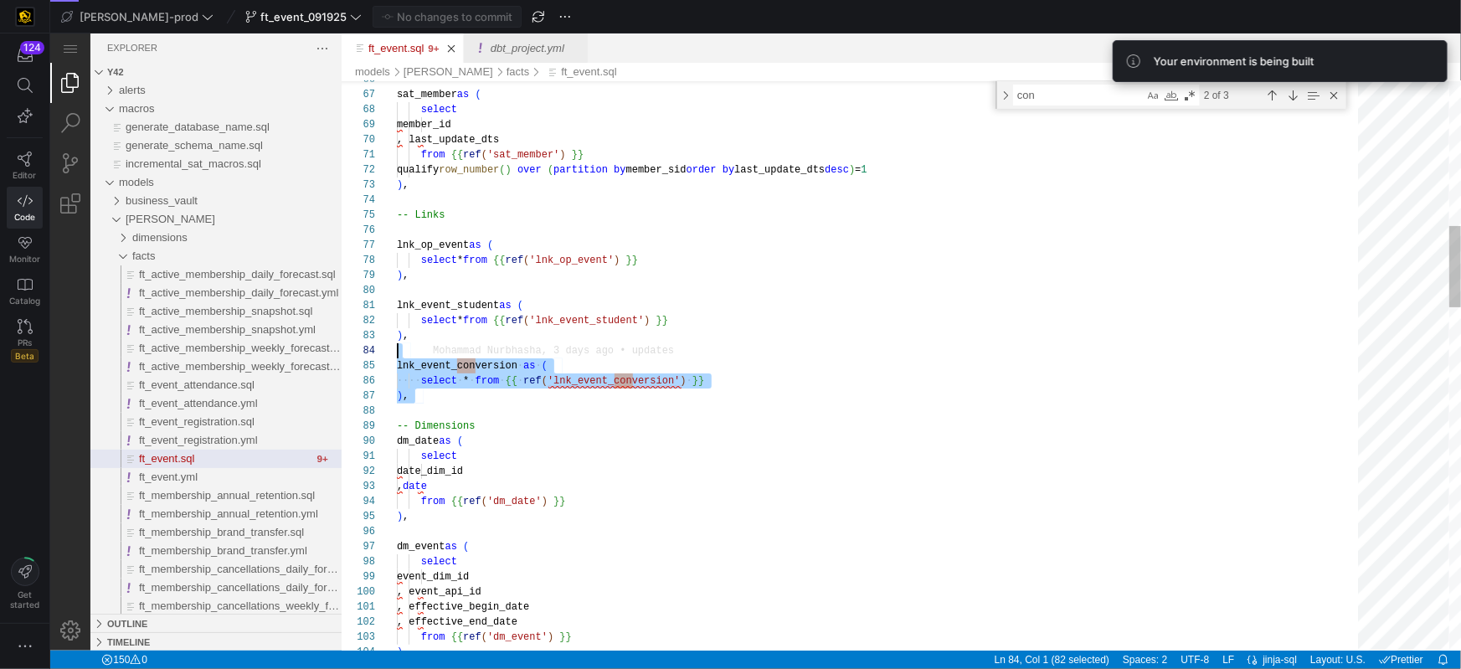
drag, startPoint x: 403, startPoint y: 364, endPoint x: 445, endPoint y: 379, distance: 44.5
click at [403, 364] on span "lnk_event_conversion" at bounding box center [456, 365] width 121 height 12
drag, startPoint x: 454, startPoint y: 397, endPoint x: 381, endPoint y: 369, distance: 77.9
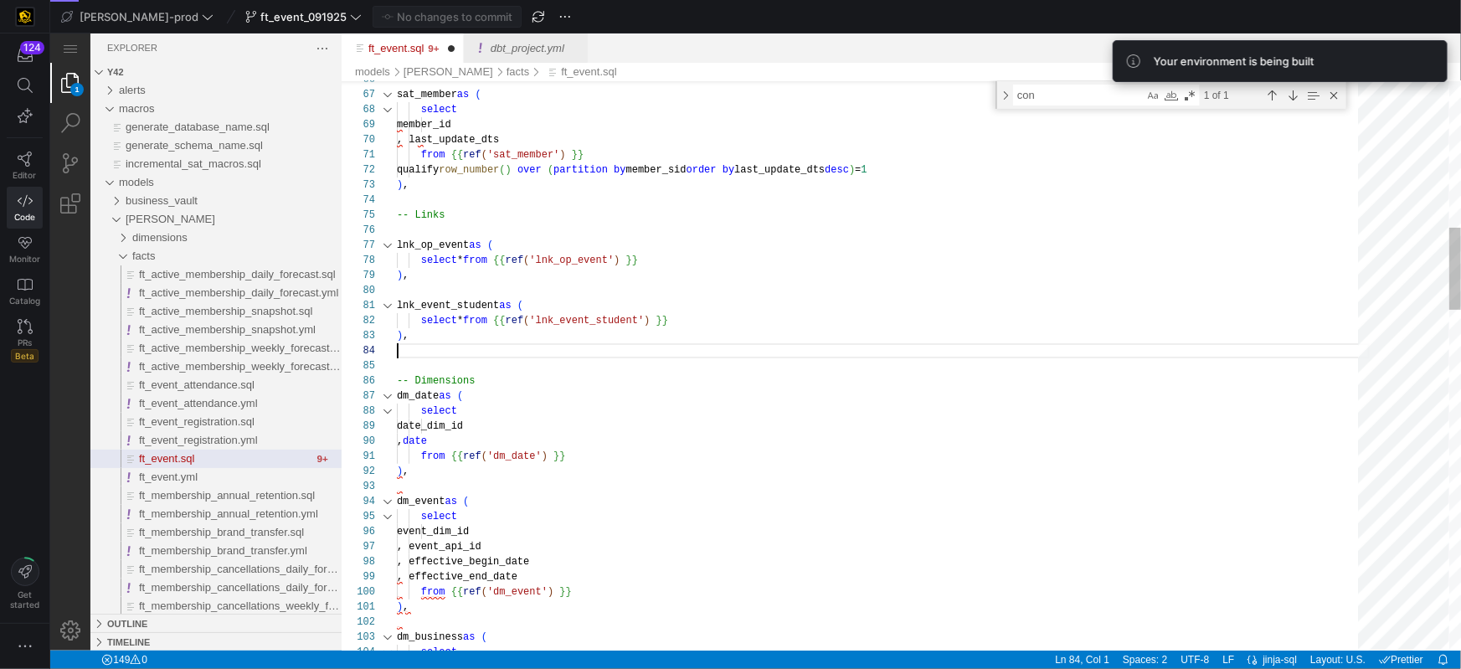
scroll to position [29, 12]
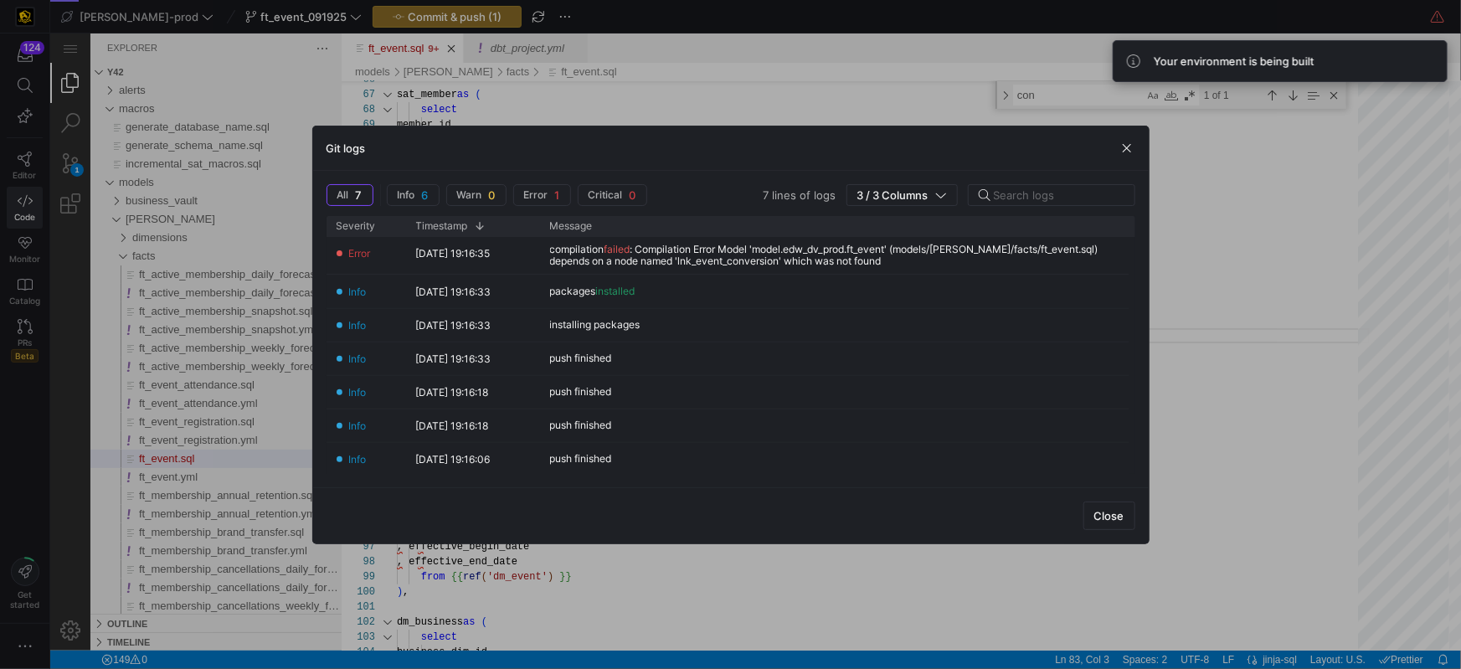
click at [1156, 206] on div at bounding box center [730, 334] width 1461 height 669
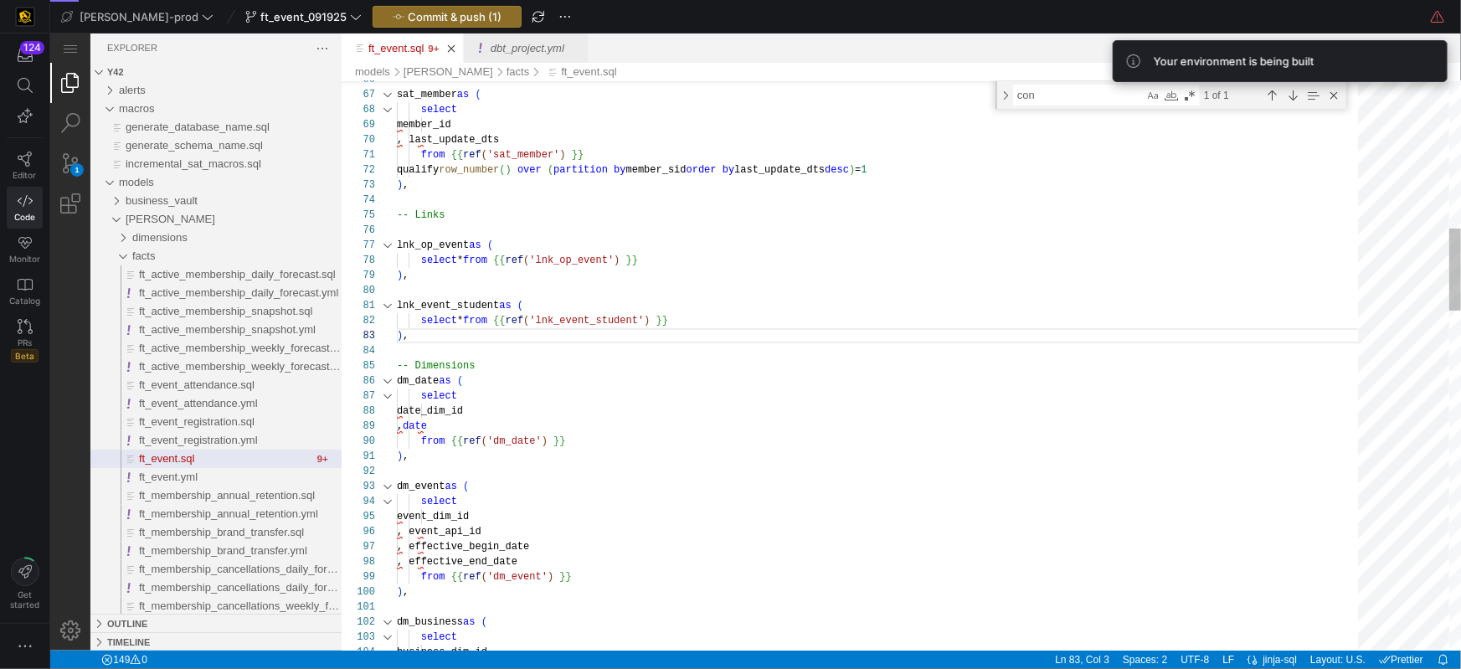
type textarea "lnk_event_student as ( select * from {{ ref('lnk_event_student') }} ), -- Dimen…"
click at [979, 441] on div "from {{ ref ( 'dm_date' ) }}" at bounding box center [882, 440] width 973 height 15
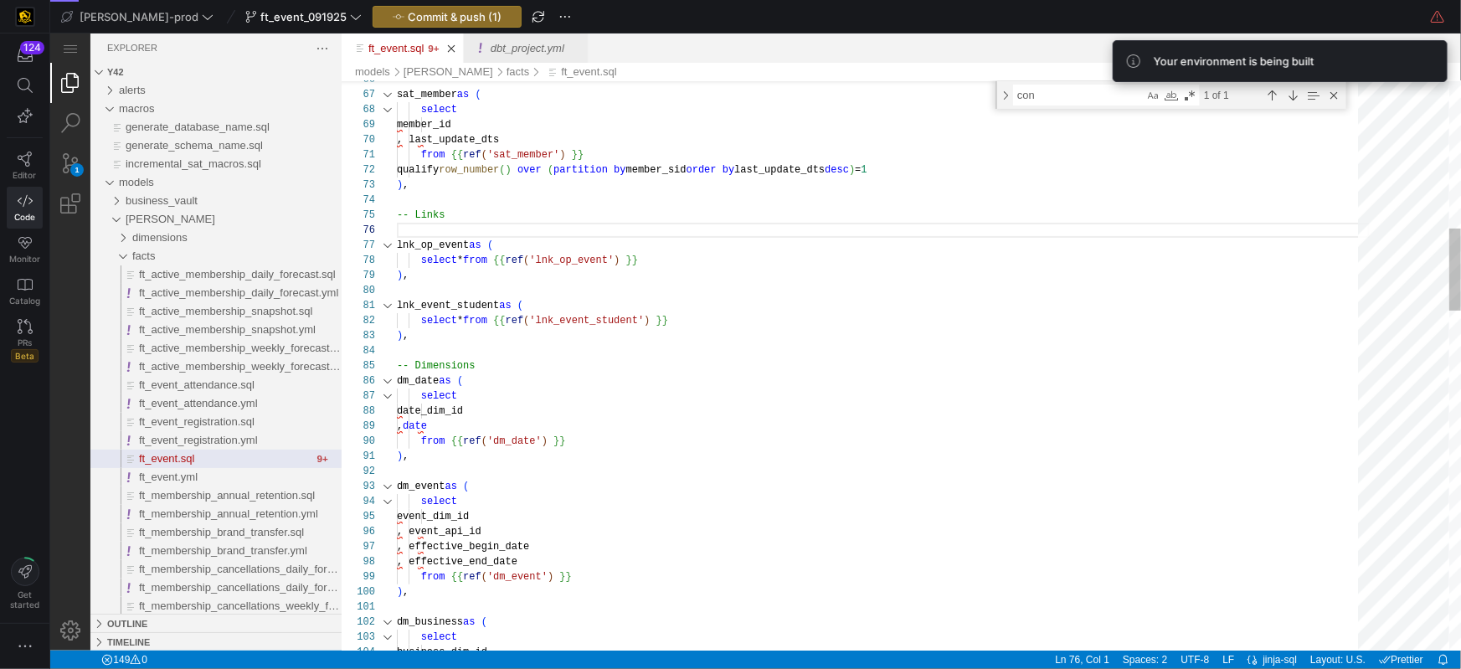
scroll to position [135, 176]
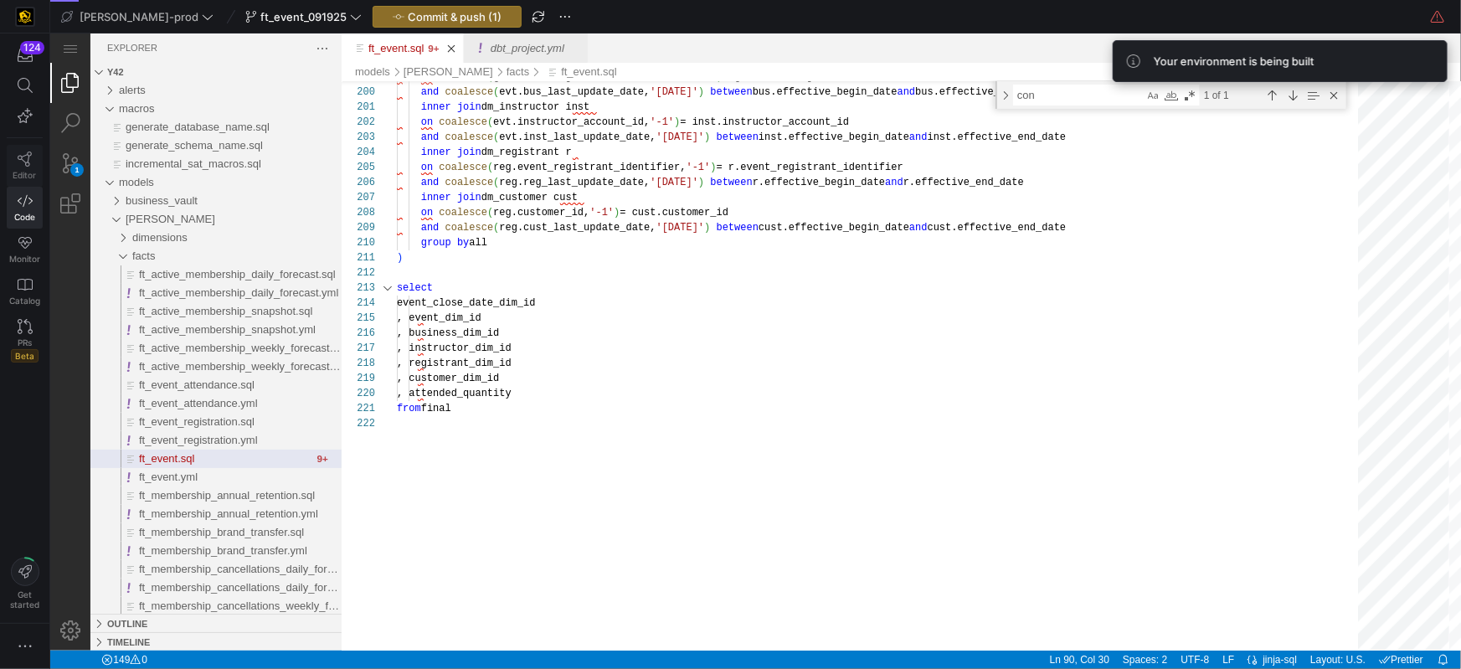
click at [24, 163] on icon at bounding box center [25, 159] width 14 height 15
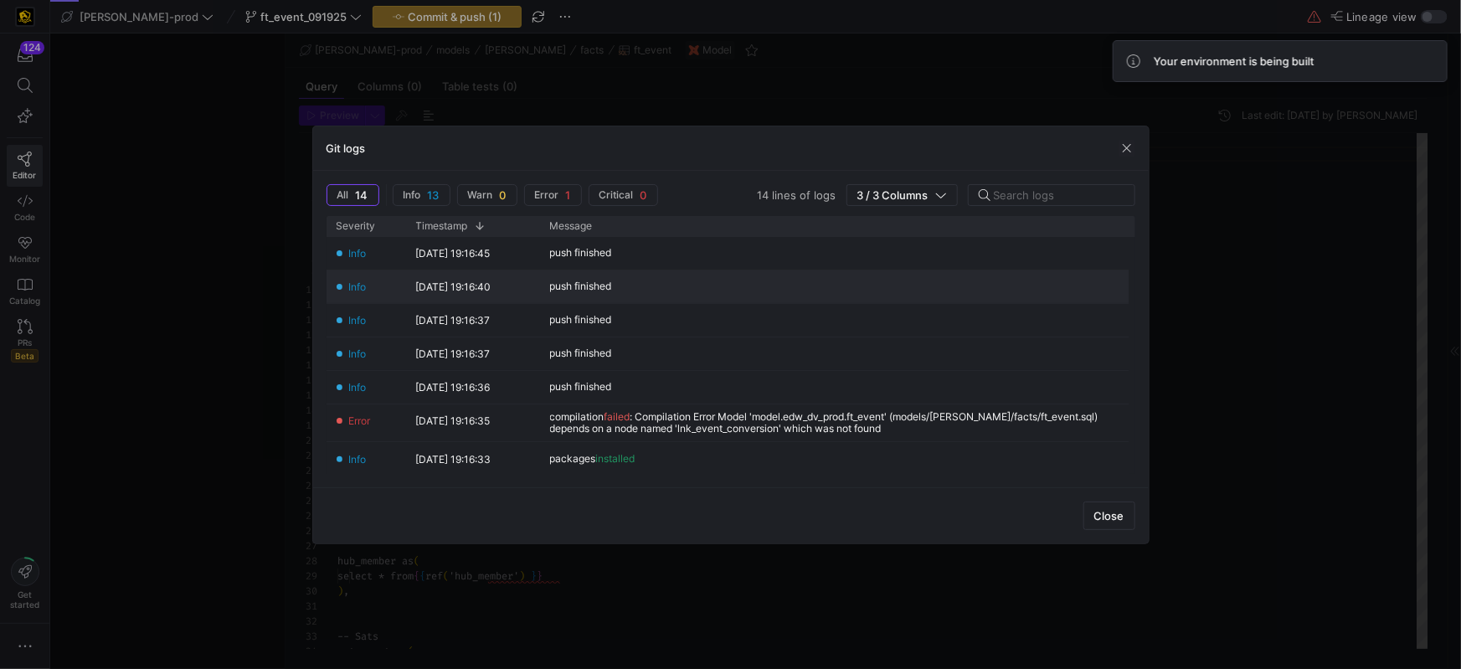
scroll to position [90, 0]
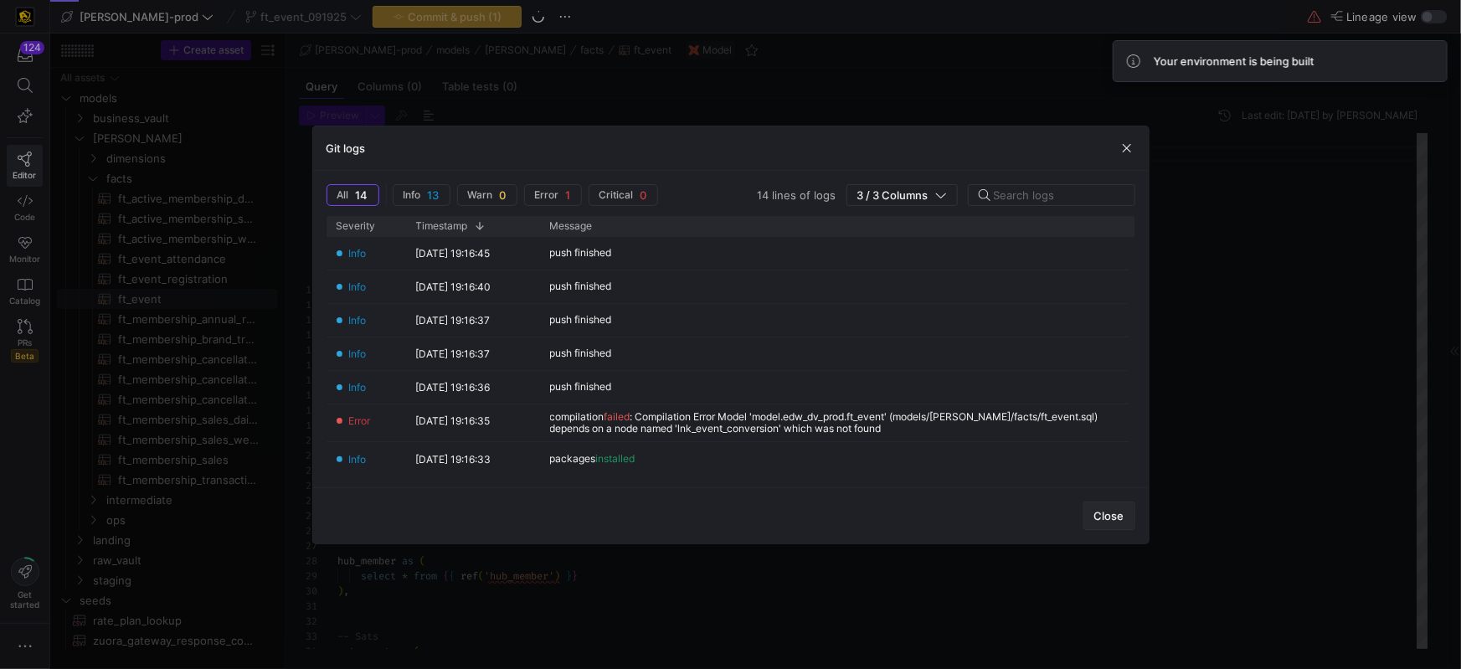
click at [1129, 514] on span "button" at bounding box center [1109, 515] width 50 height 27
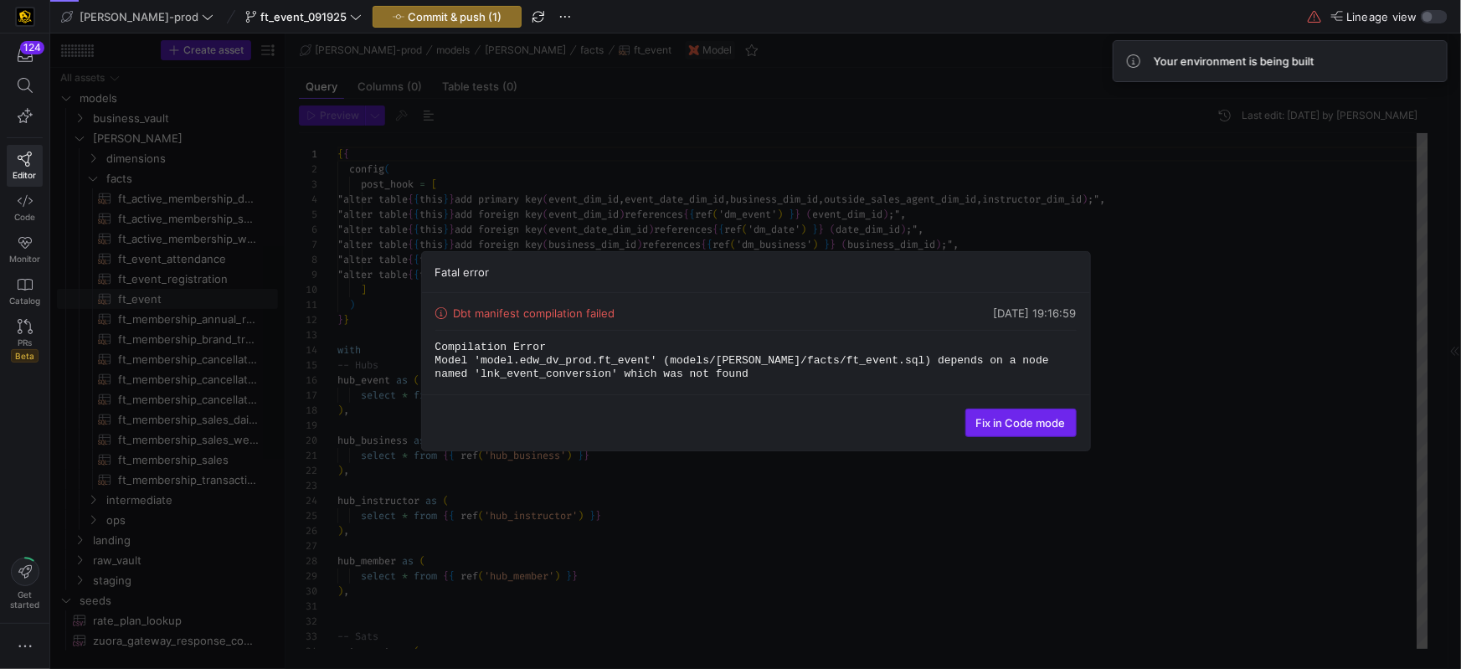
click at [987, 424] on span "Fix in Code mode" at bounding box center [1021, 422] width 90 height 13
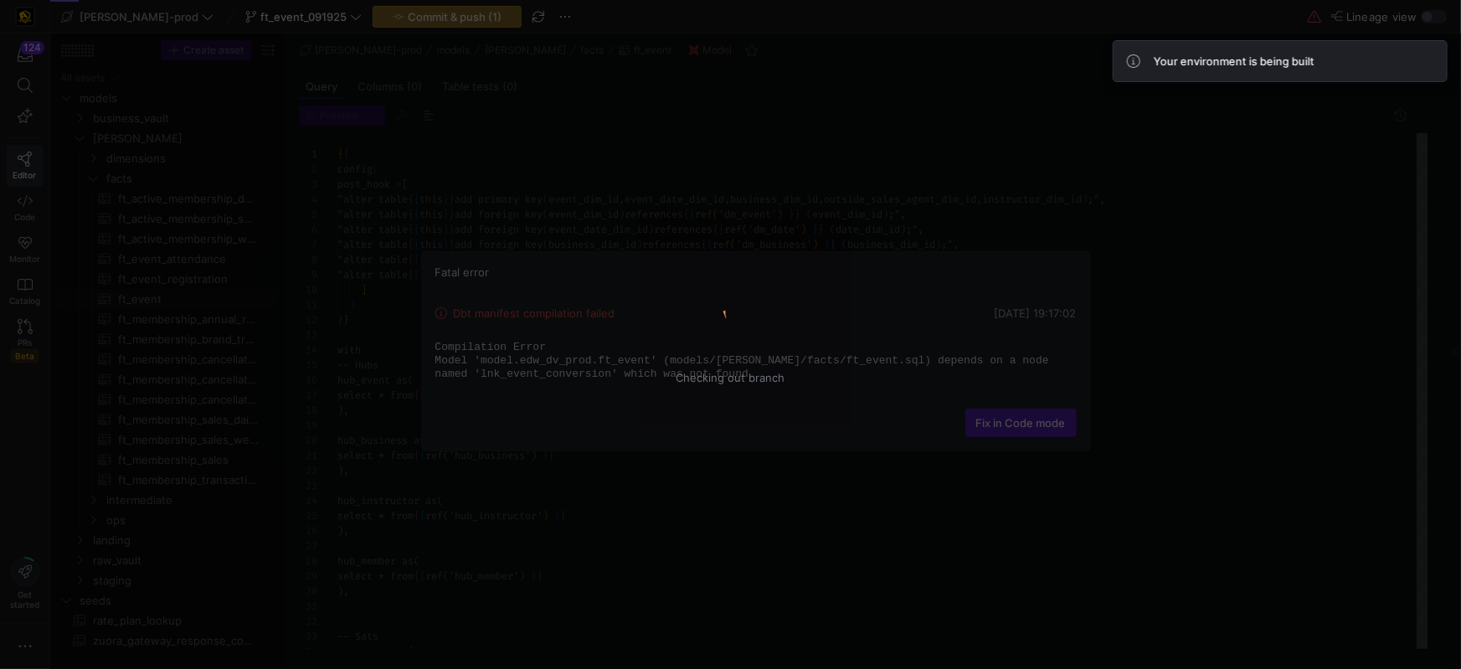
scroll to position [90, 0]
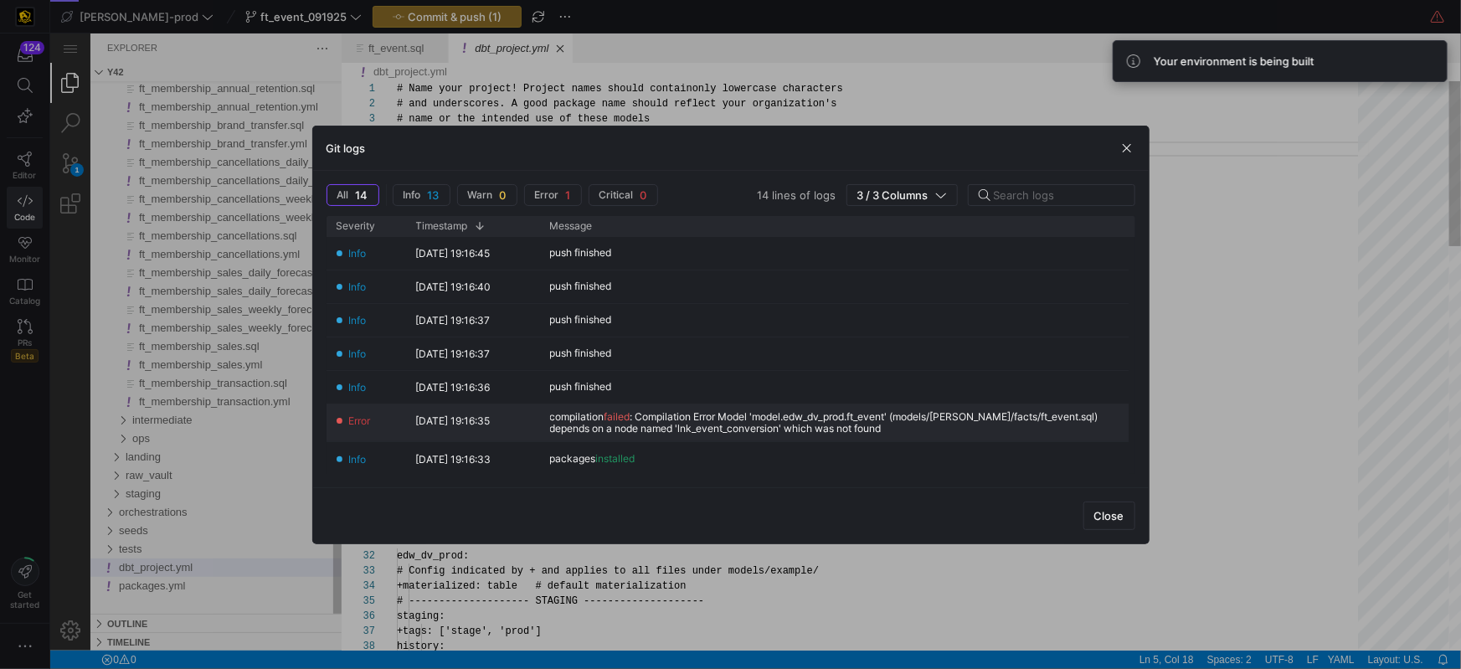
scroll to position [59, 103]
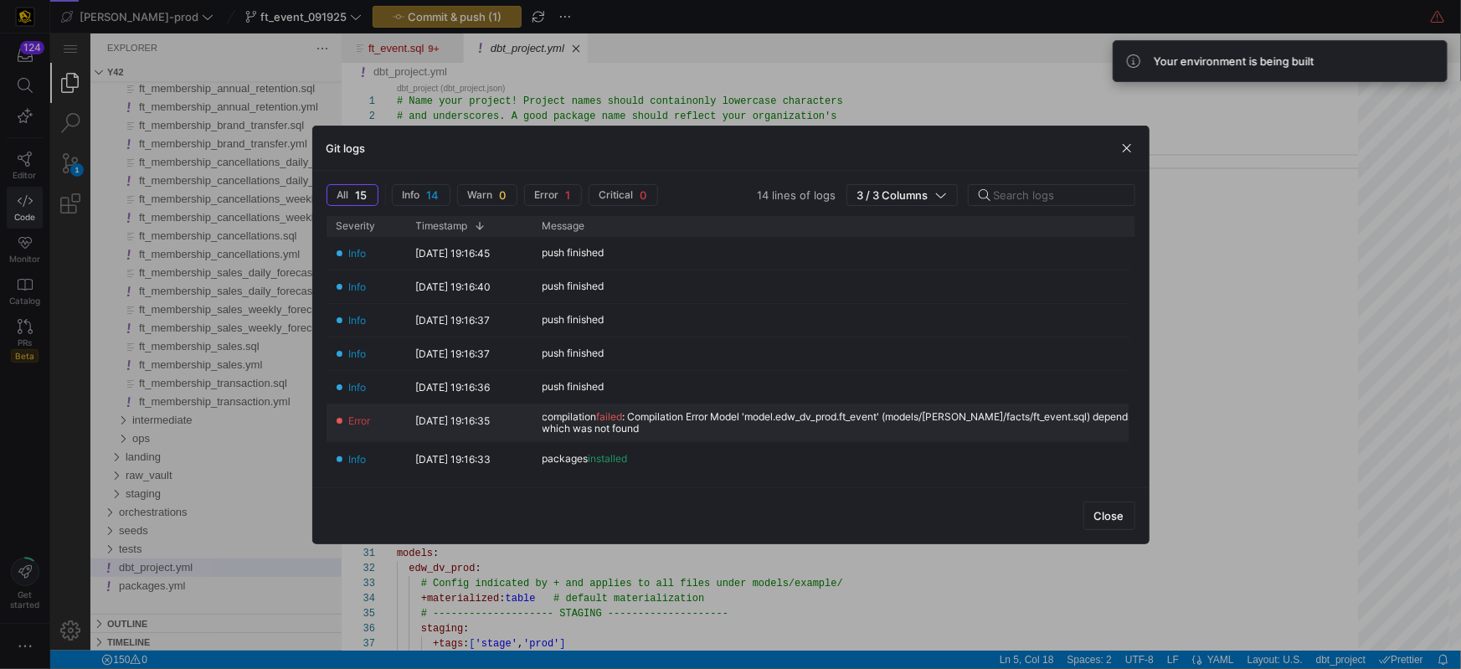
click at [749, 427] on div "compilation failed : Compilation Error Model 'model.edw_dv_prod.ft_event' (mode…" at bounding box center [941, 422] width 799 height 23
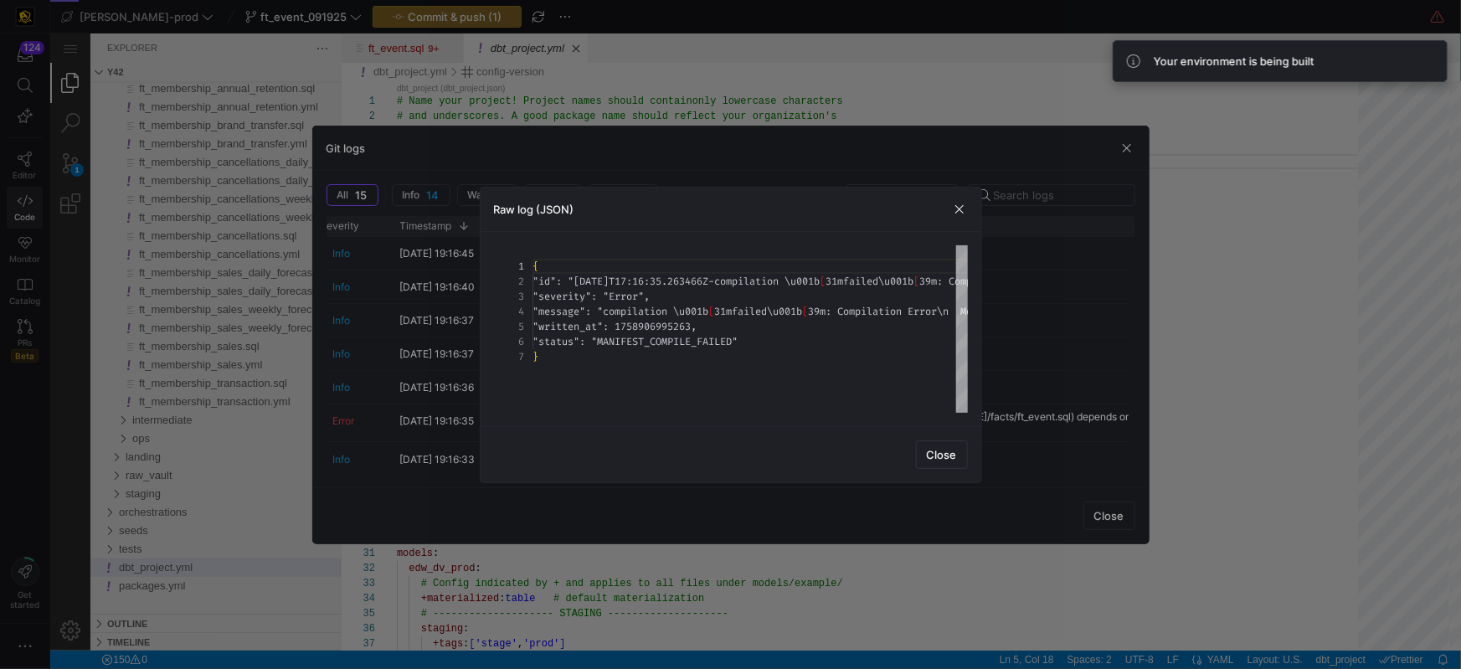
scroll to position [75, 0]
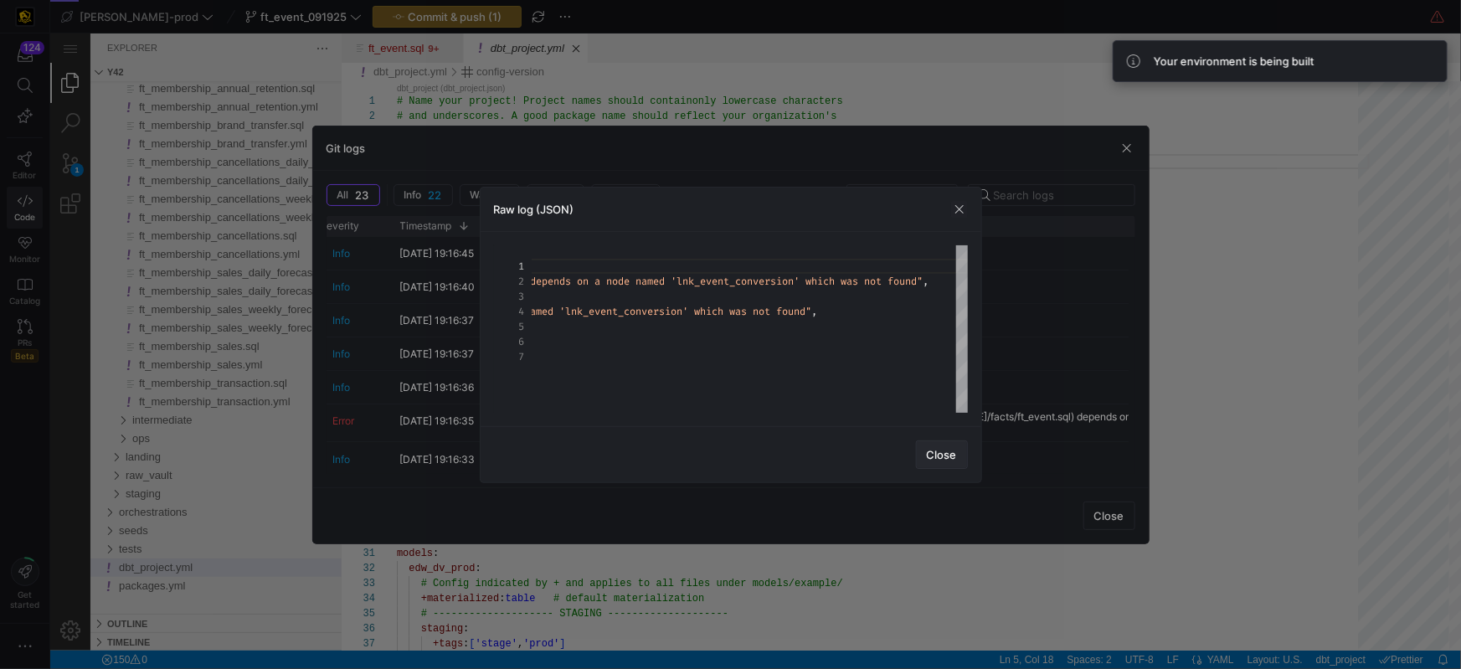
click at [942, 460] on span "button" at bounding box center [942, 454] width 50 height 27
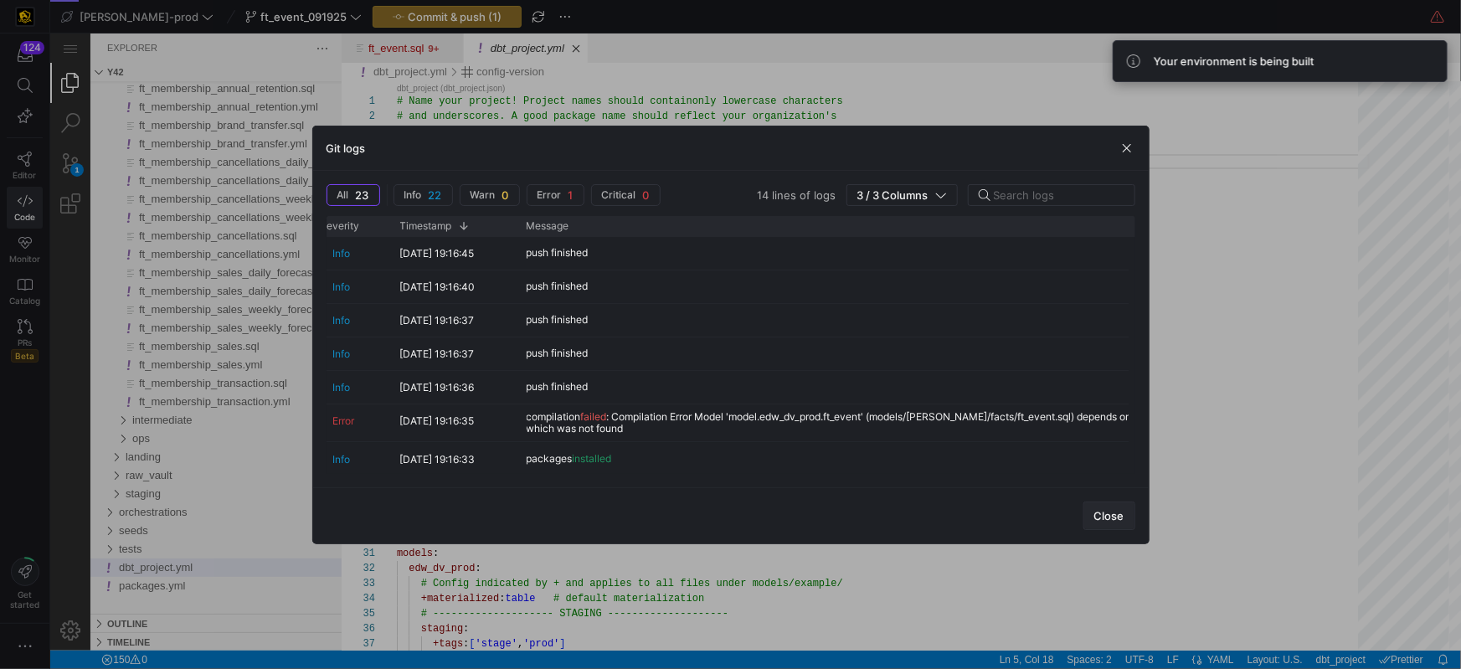
click at [1098, 518] on span "Close" at bounding box center [1109, 515] width 30 height 13
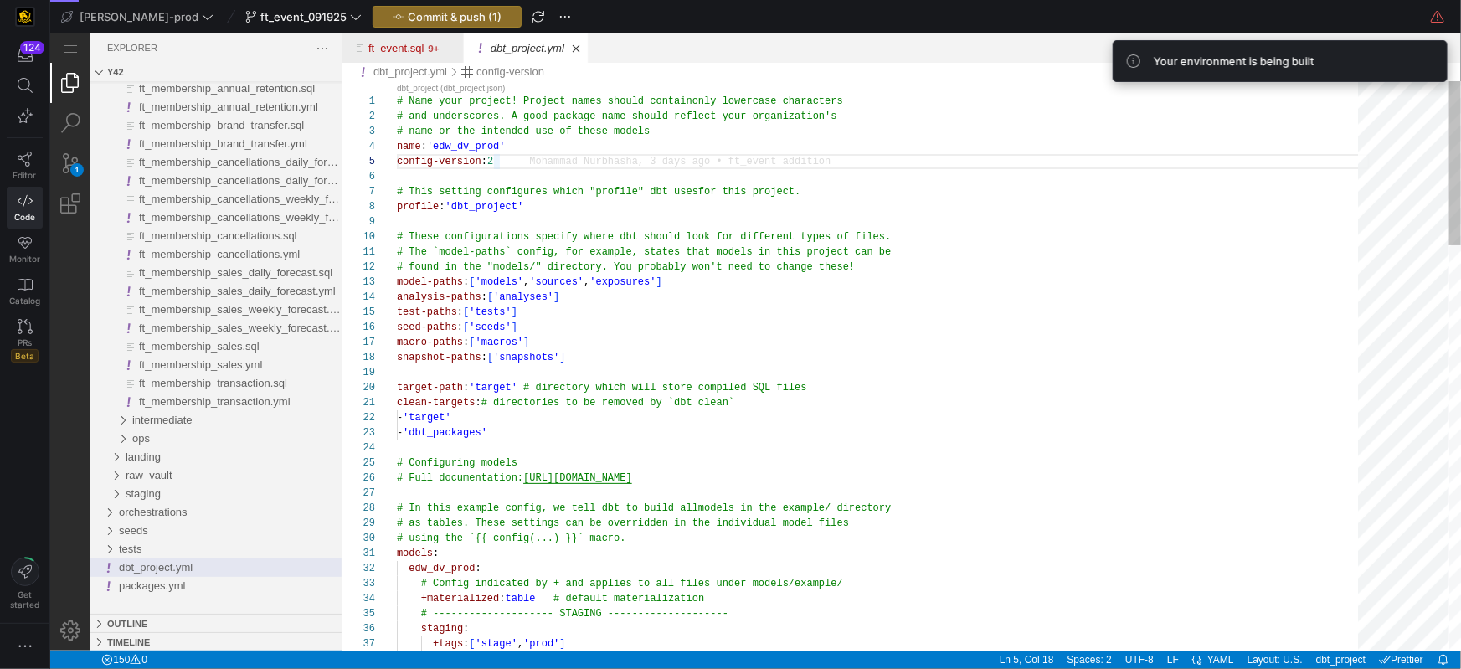
type textarea "clean-targets: # directories to be removed by `dbt clean` - 'target' - 'dbt_pac…"
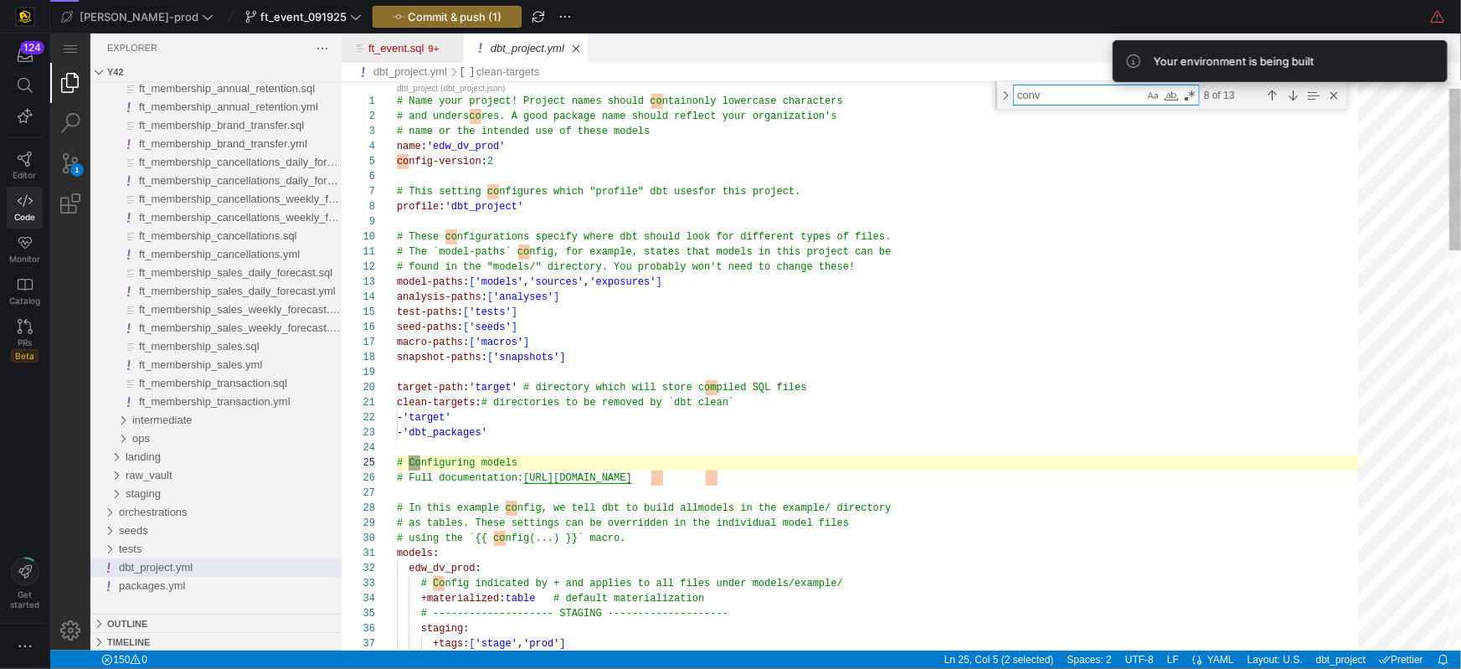
scroll to position [0, 29]
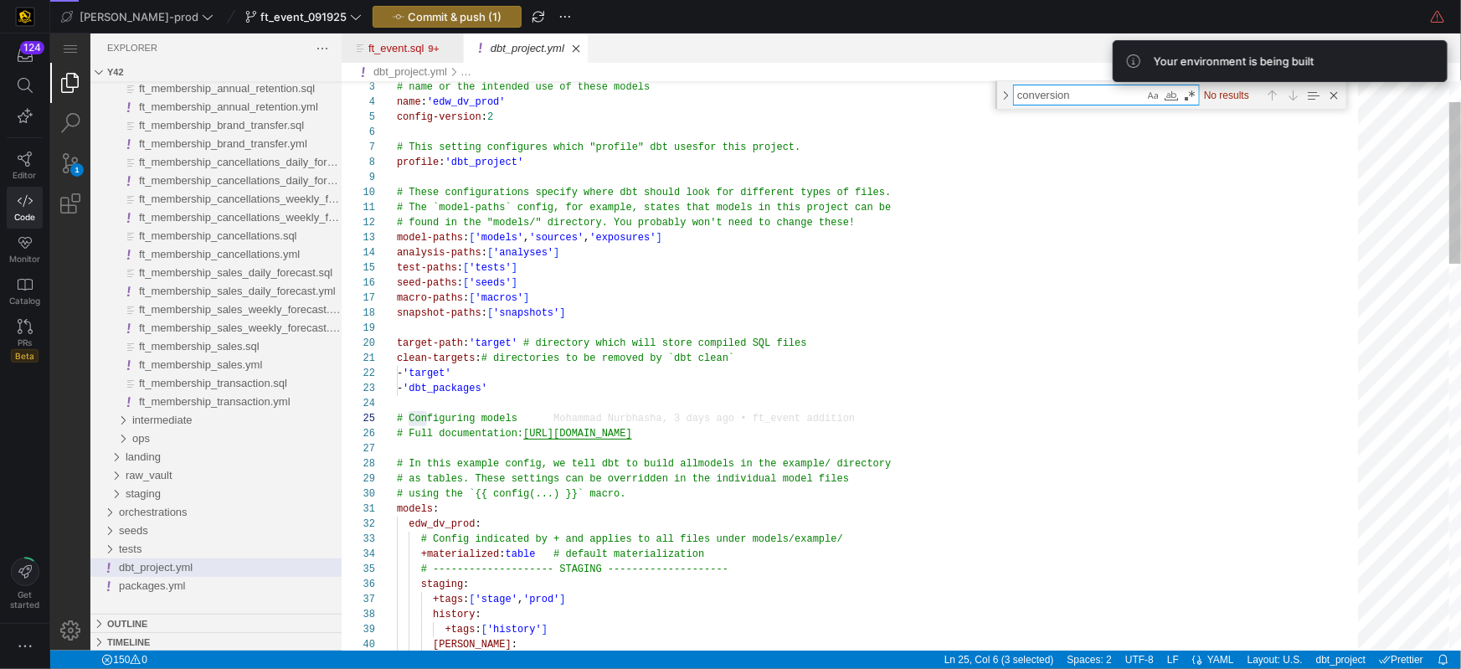
type textarea "conversion"
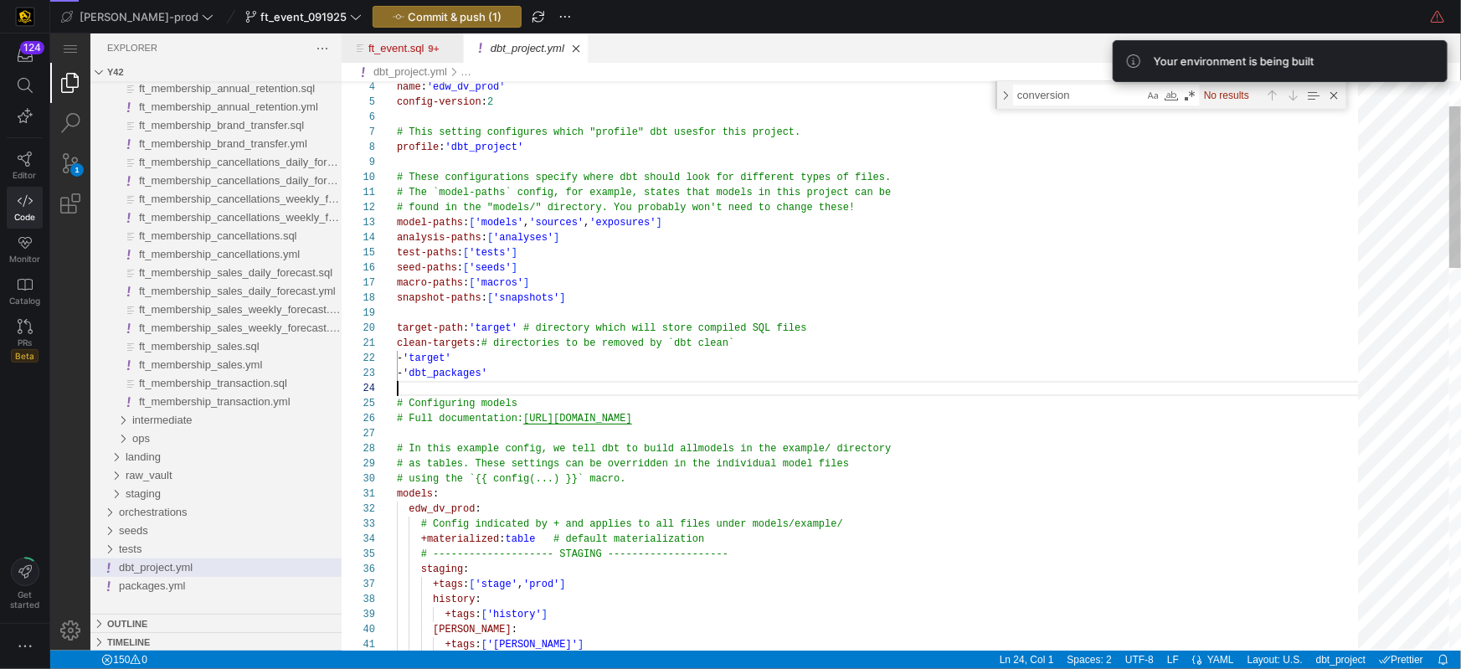
click at [966, 394] on div "dbt_project.yml, preview" at bounding box center [882, 387] width 973 height 15
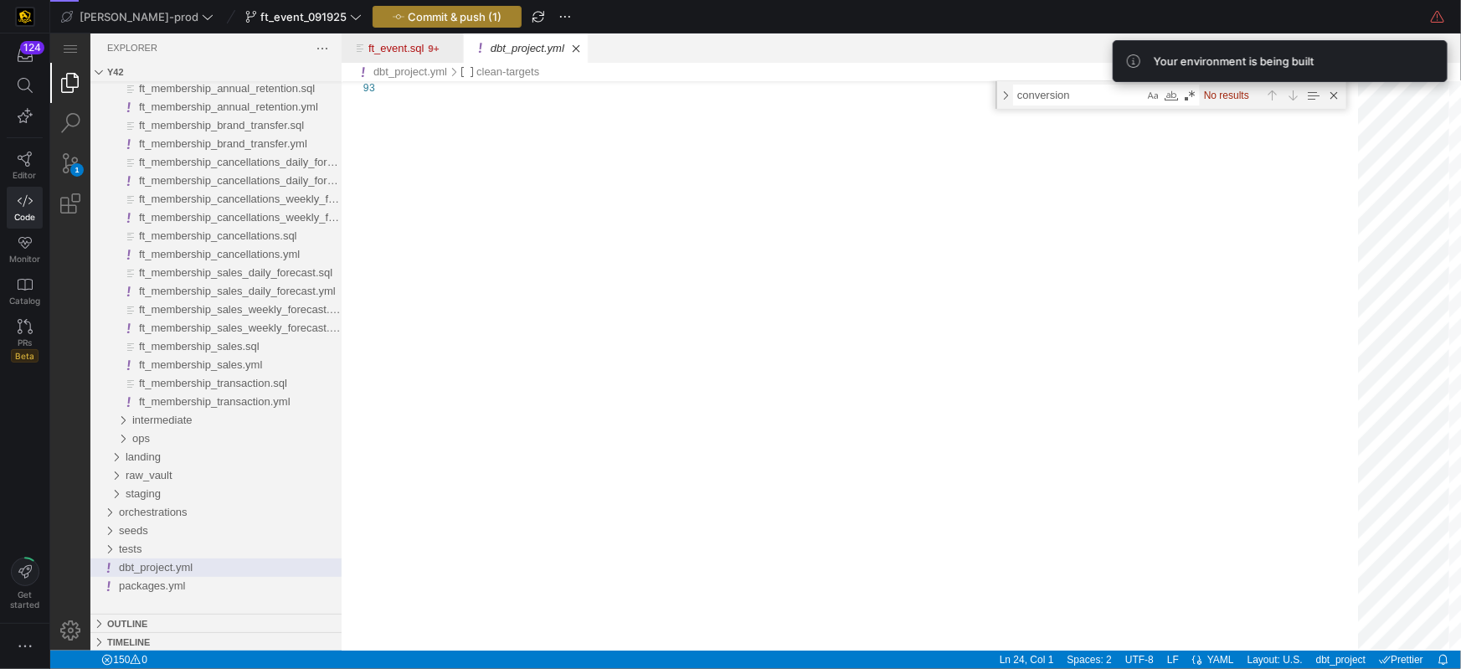
click at [432, 22] on span "Commit & push (1)" at bounding box center [455, 16] width 94 height 13
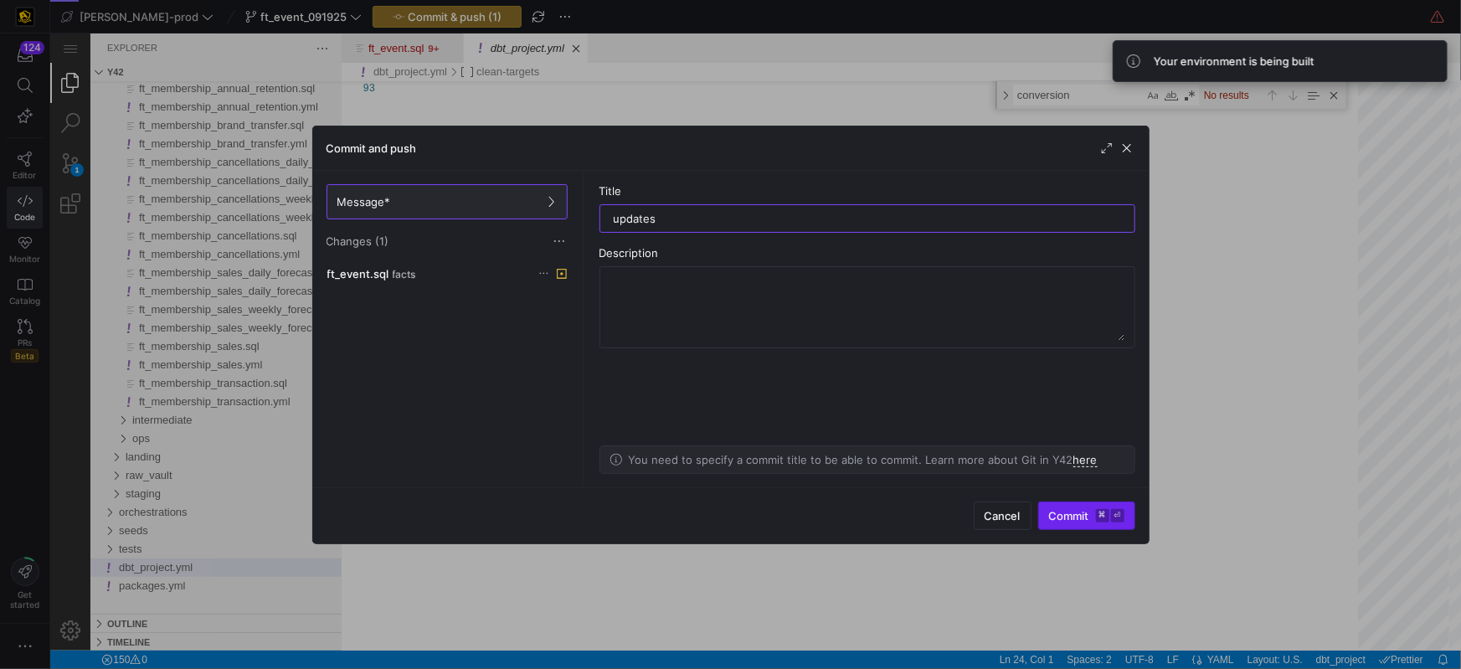
type input "updates"
click at [1066, 518] on span "Commit ⌘ ⏎" at bounding box center [1086, 515] width 75 height 13
